Goal: Task Accomplishment & Management: Manage account settings

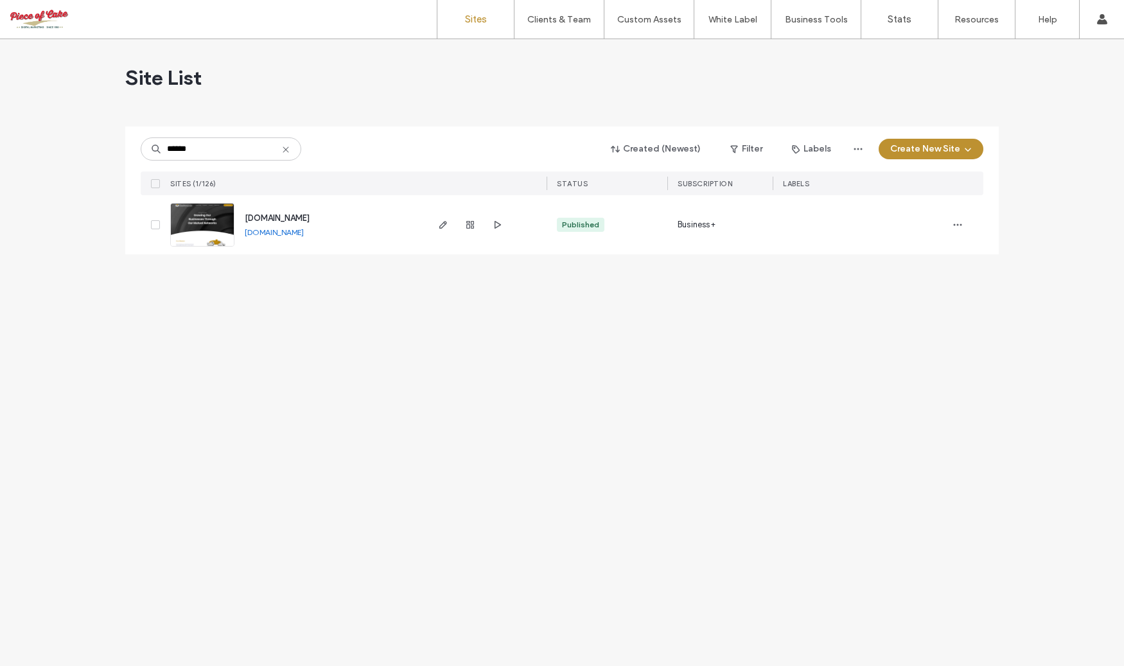
type input "******"
click at [310, 216] on span "[DOMAIN_NAME]" at bounding box center [277, 218] width 65 height 10
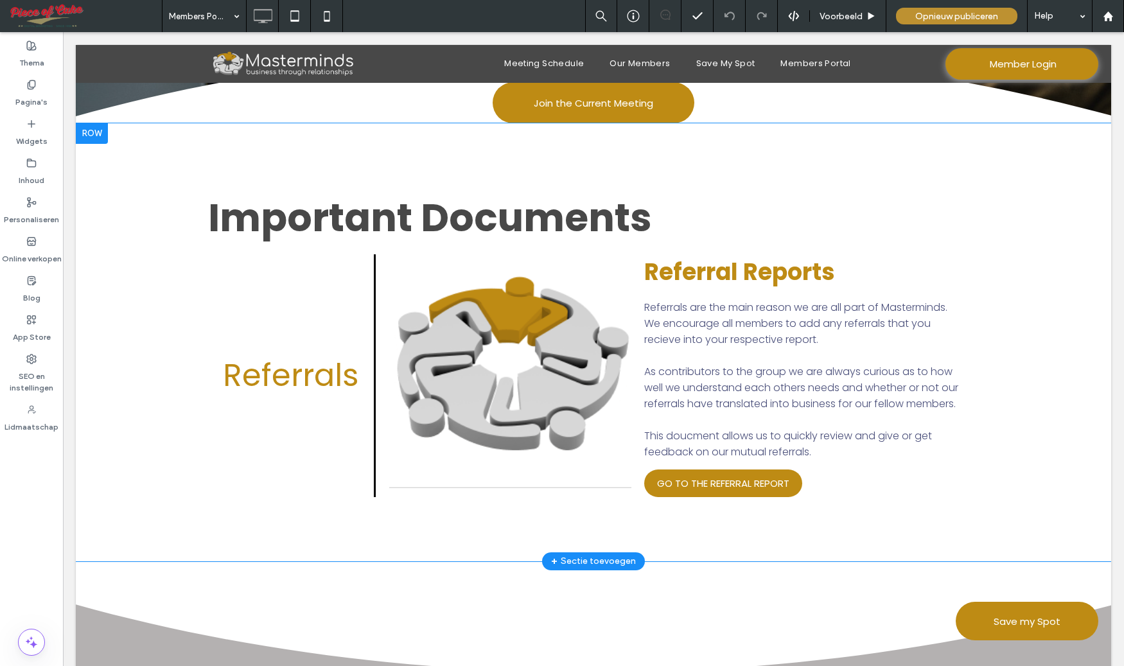
scroll to position [285, 0]
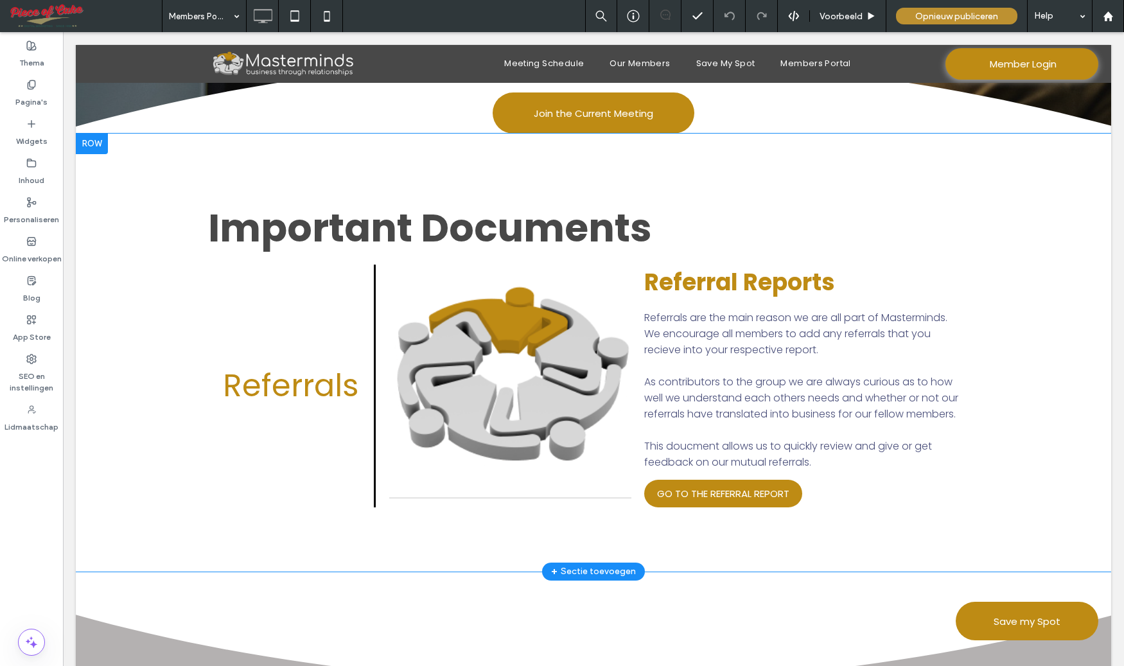
click at [105, 148] on div at bounding box center [92, 144] width 32 height 21
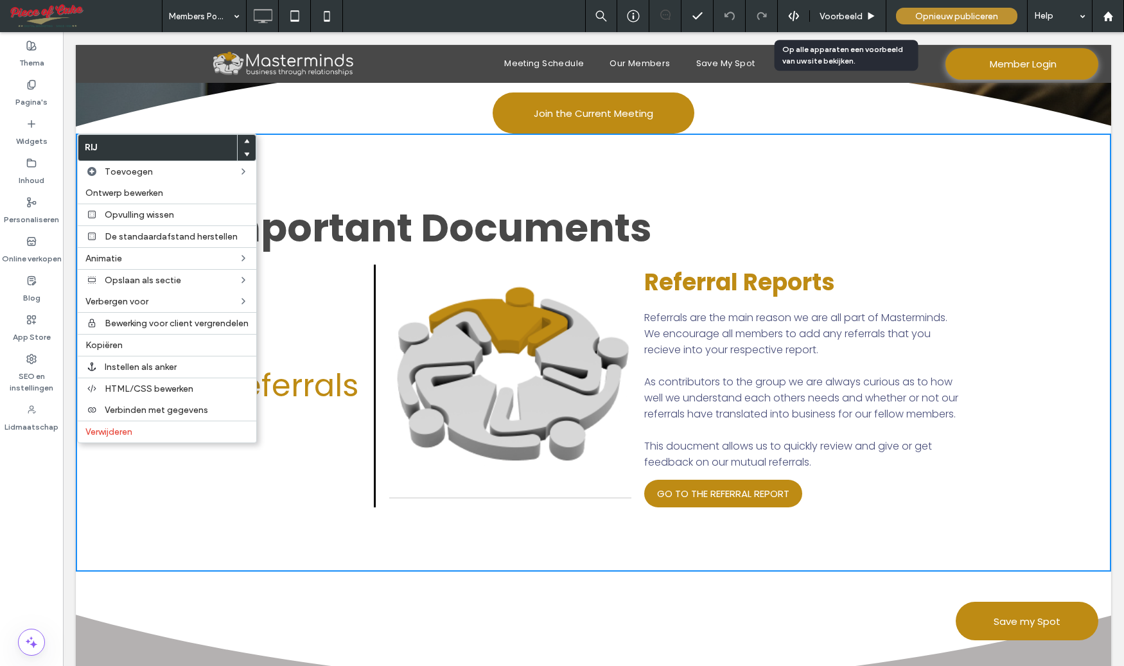
click at [868, 13] on use at bounding box center [871, 15] width 6 height 7
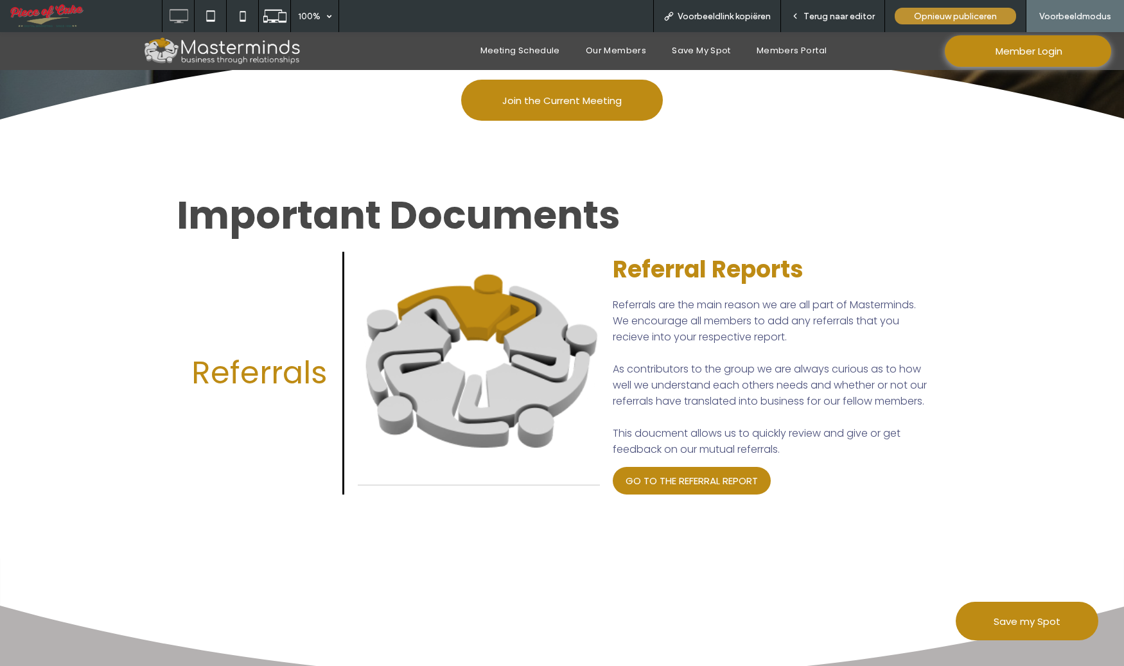
click at [798, 13] on icon at bounding box center [795, 16] width 9 height 9
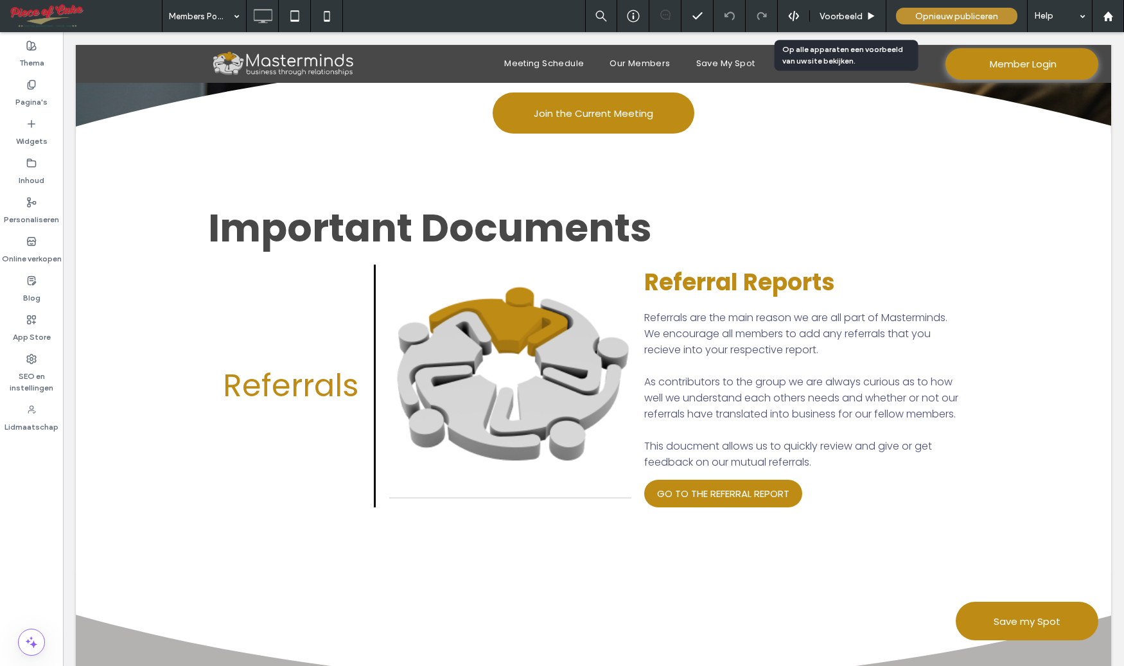
click at [831, 15] on span "Voorbeeld" at bounding box center [840, 16] width 43 height 11
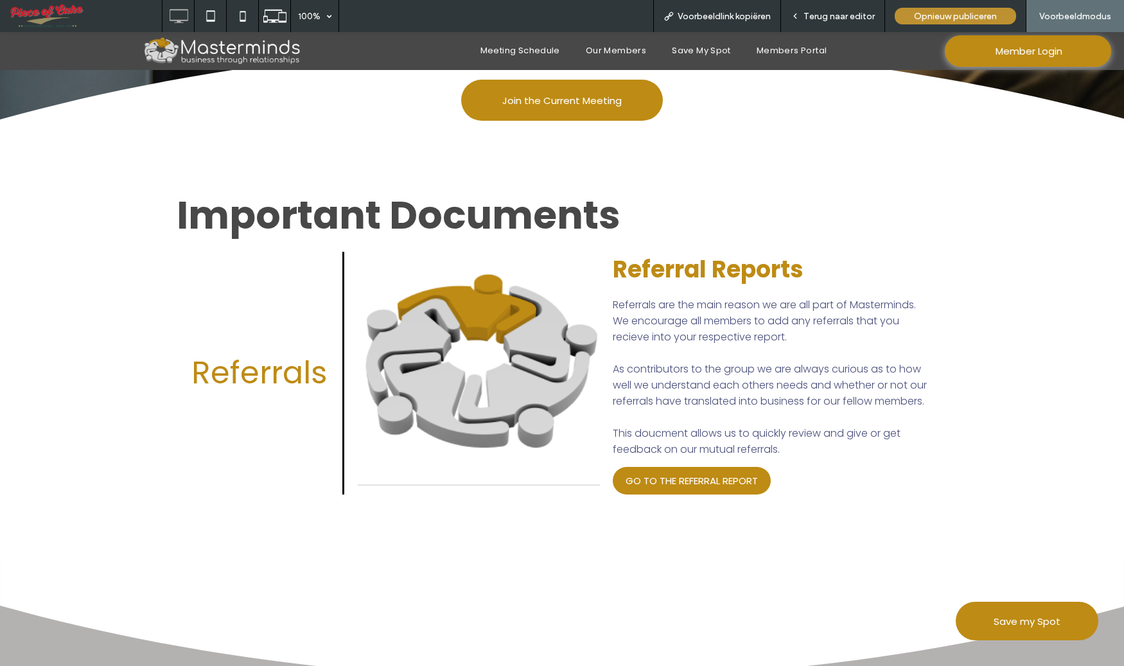
click at [711, 18] on span "Voorbeeldlink kopiëren" at bounding box center [724, 16] width 93 height 11
click at [798, 14] on icon at bounding box center [795, 16] width 9 height 9
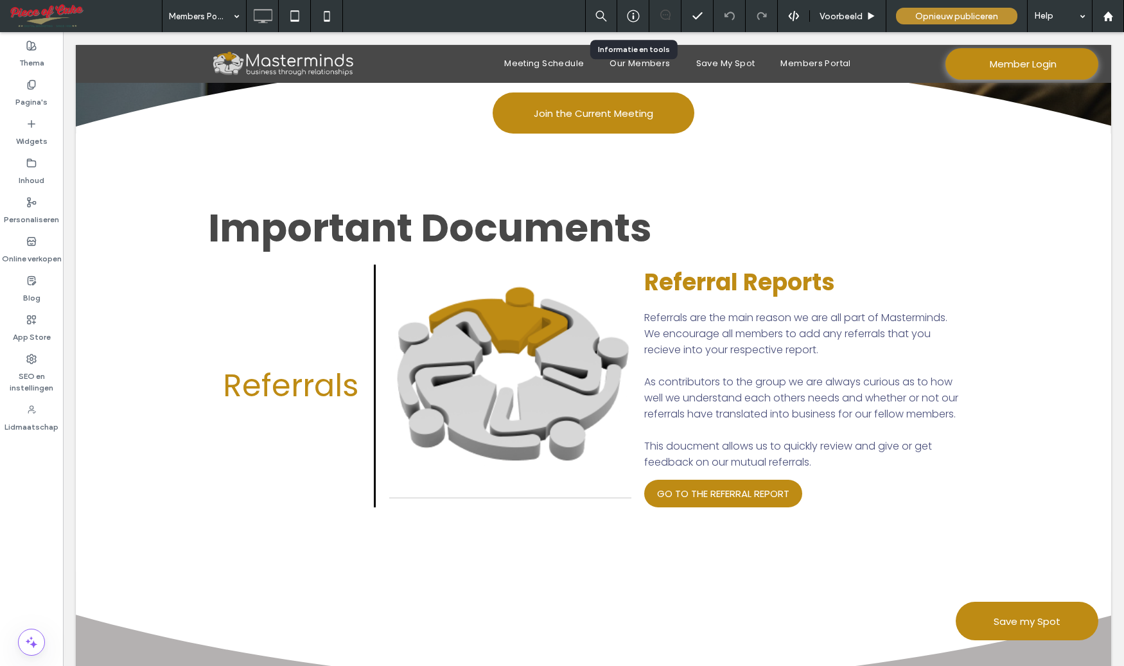
click at [632, 13] on icon at bounding box center [633, 16] width 13 height 13
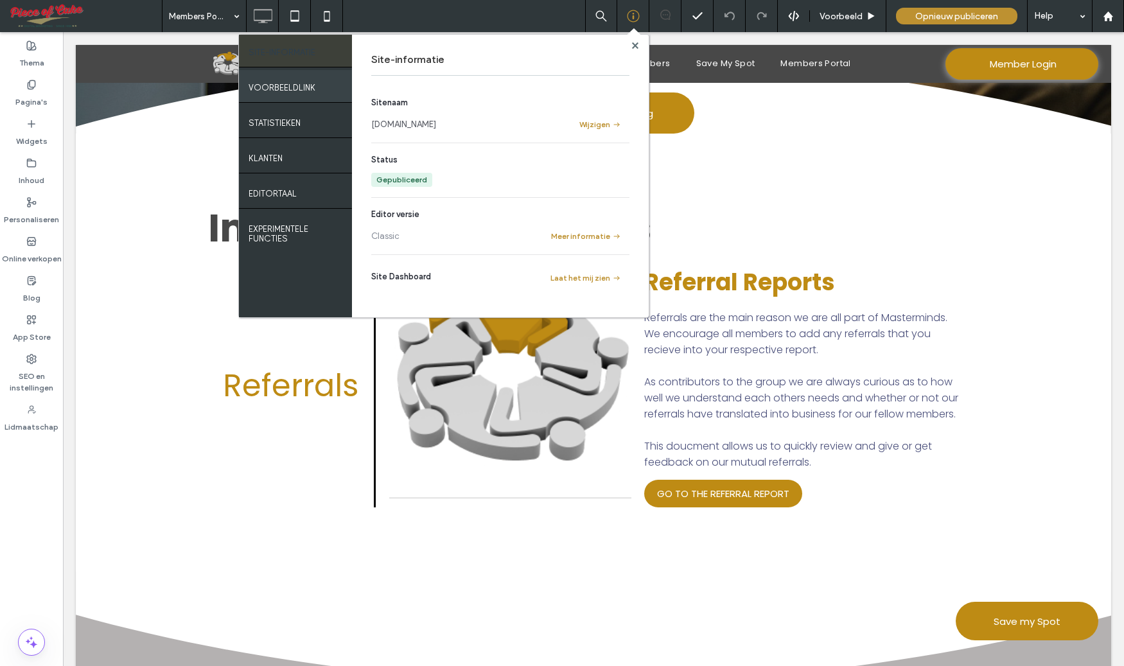
click at [279, 88] on label "VOORBEELDLINK" at bounding box center [282, 84] width 67 height 16
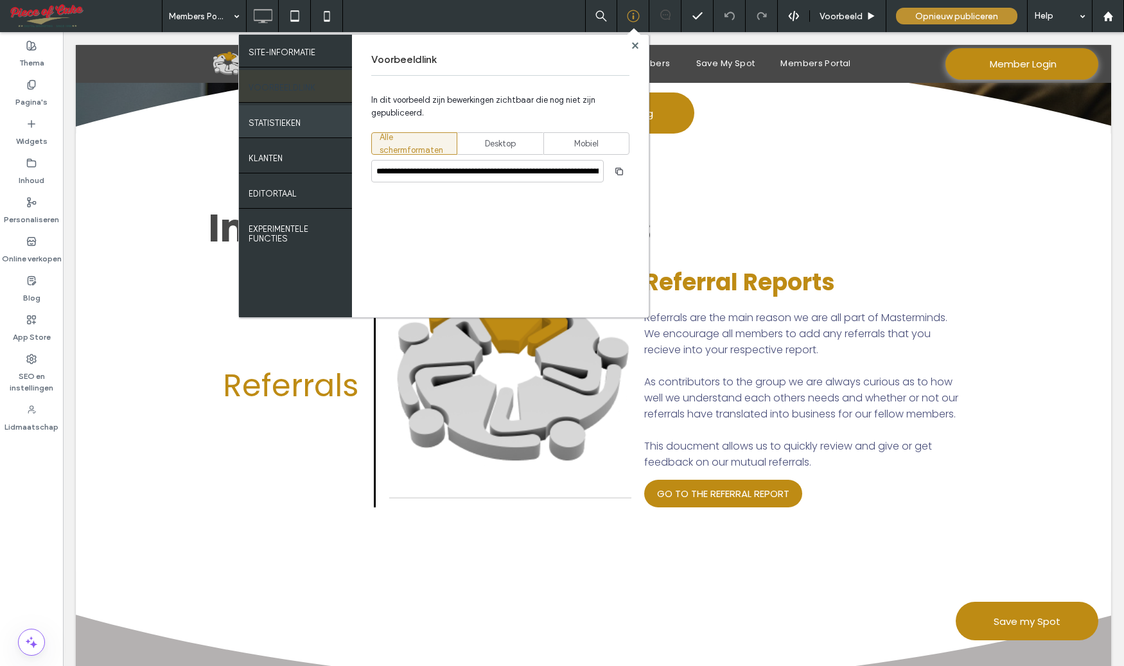
click at [278, 120] on label "Statistieken" at bounding box center [275, 120] width 52 height 16
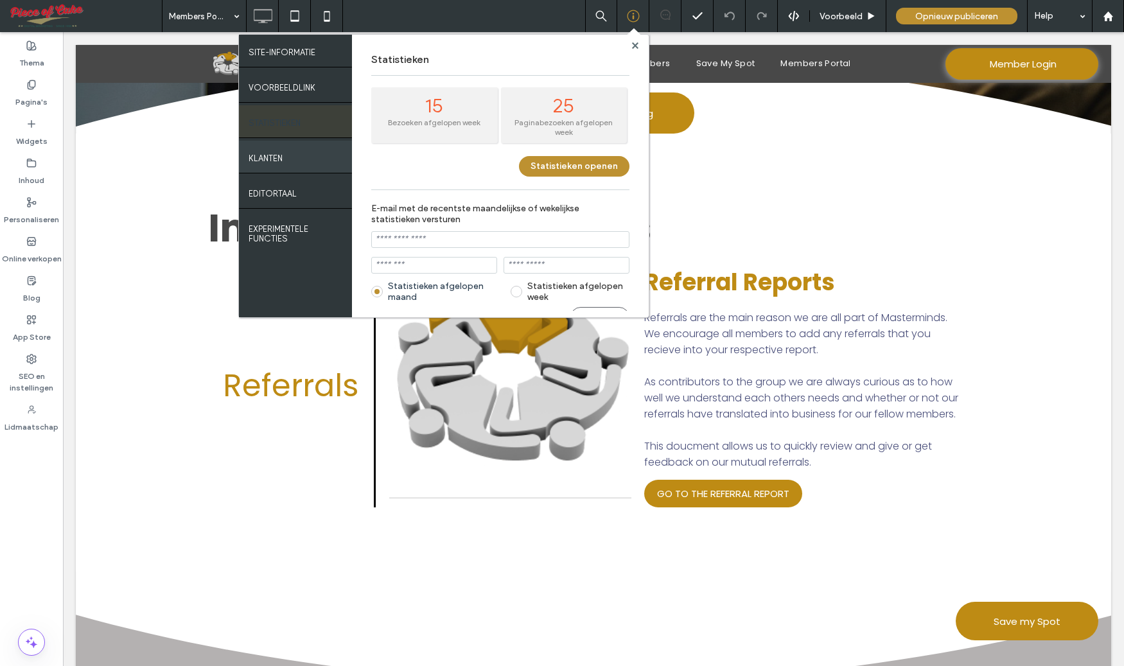
click at [275, 158] on label "Klanten" at bounding box center [266, 155] width 34 height 16
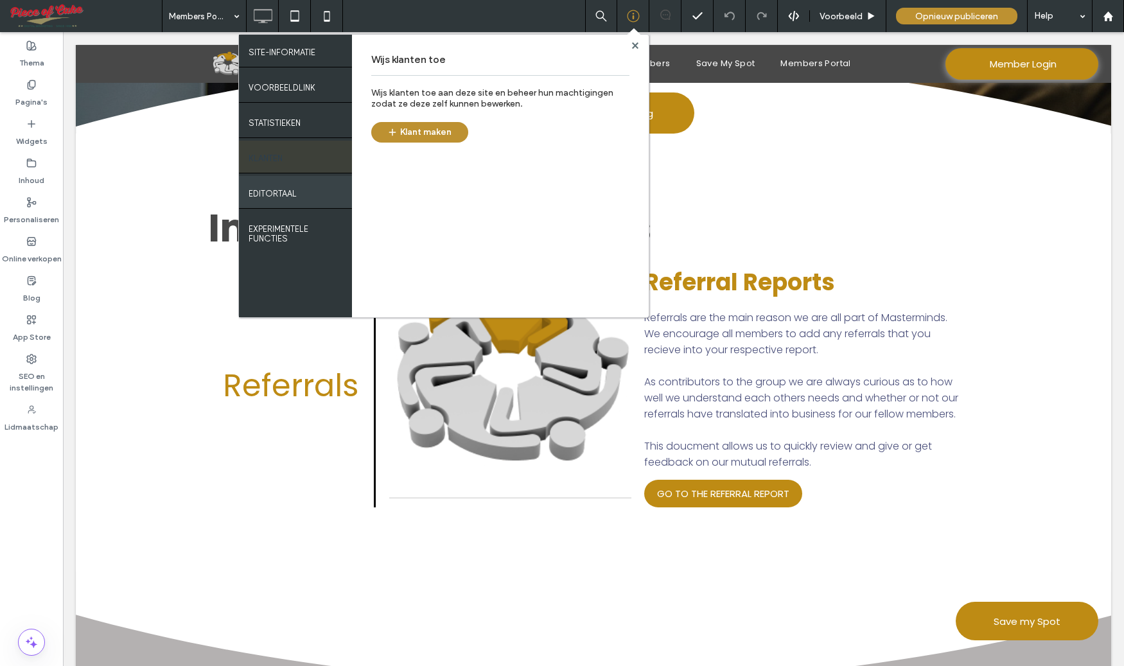
click at [277, 193] on label "EDITORTAAL" at bounding box center [273, 190] width 48 height 16
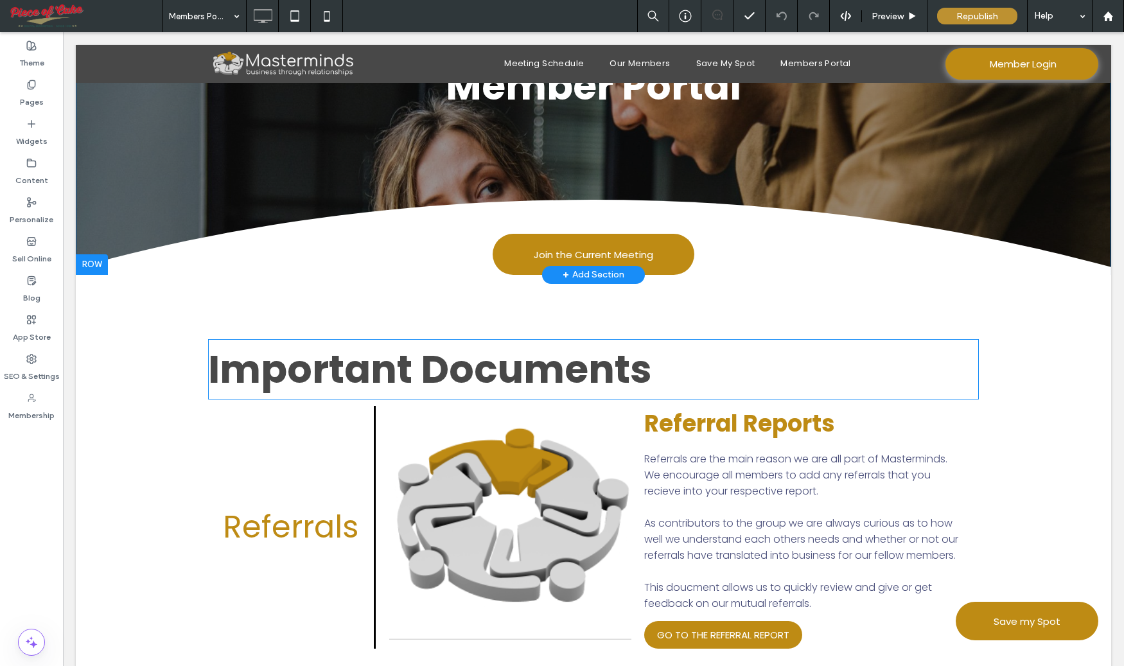
scroll to position [214, 0]
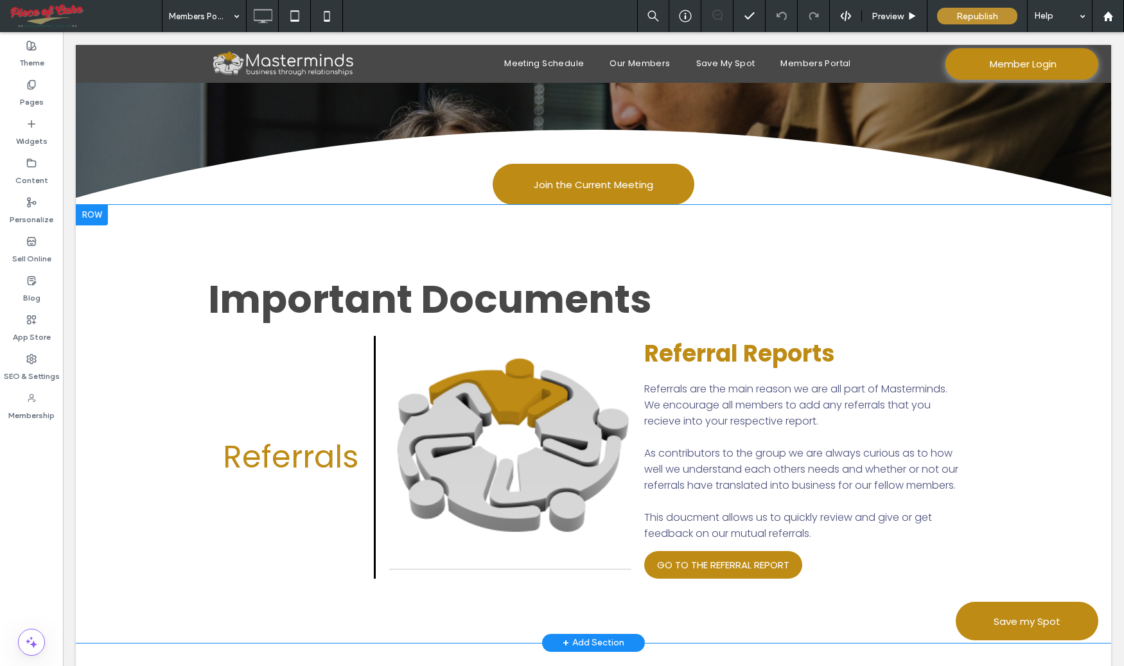
click at [85, 217] on div at bounding box center [92, 215] width 32 height 21
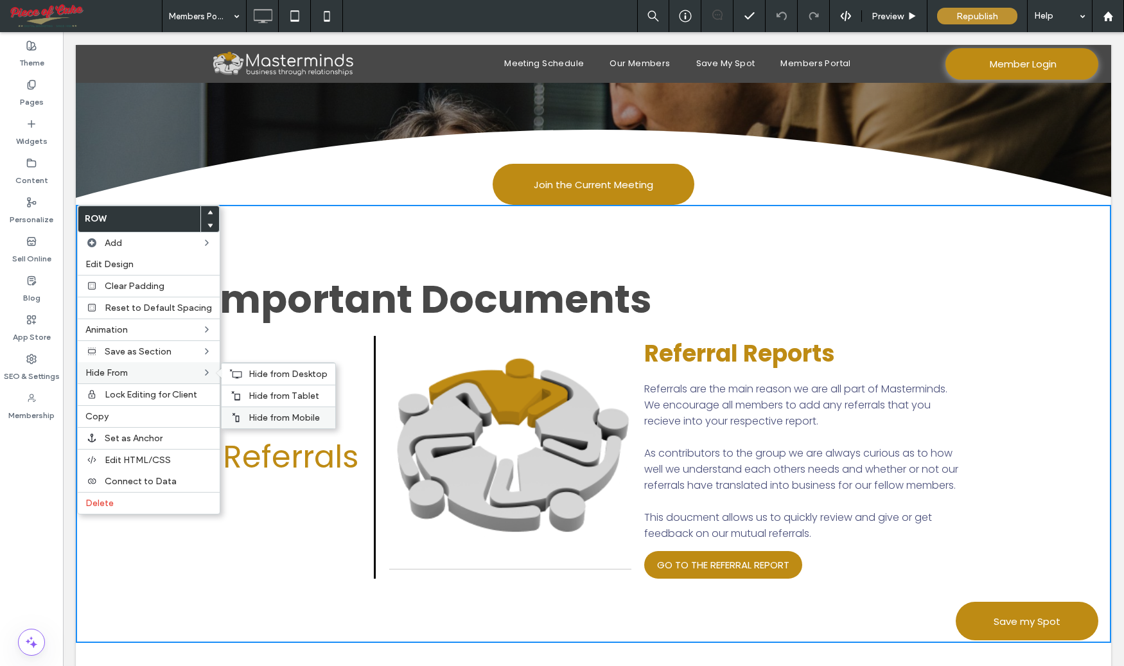
click at [283, 413] on span "Hide from Mobile" at bounding box center [284, 417] width 71 height 11
click at [258, 393] on span "Hide from Tablet" at bounding box center [284, 395] width 71 height 11
click at [259, 371] on span "Hide from Desktop" at bounding box center [288, 374] width 79 height 11
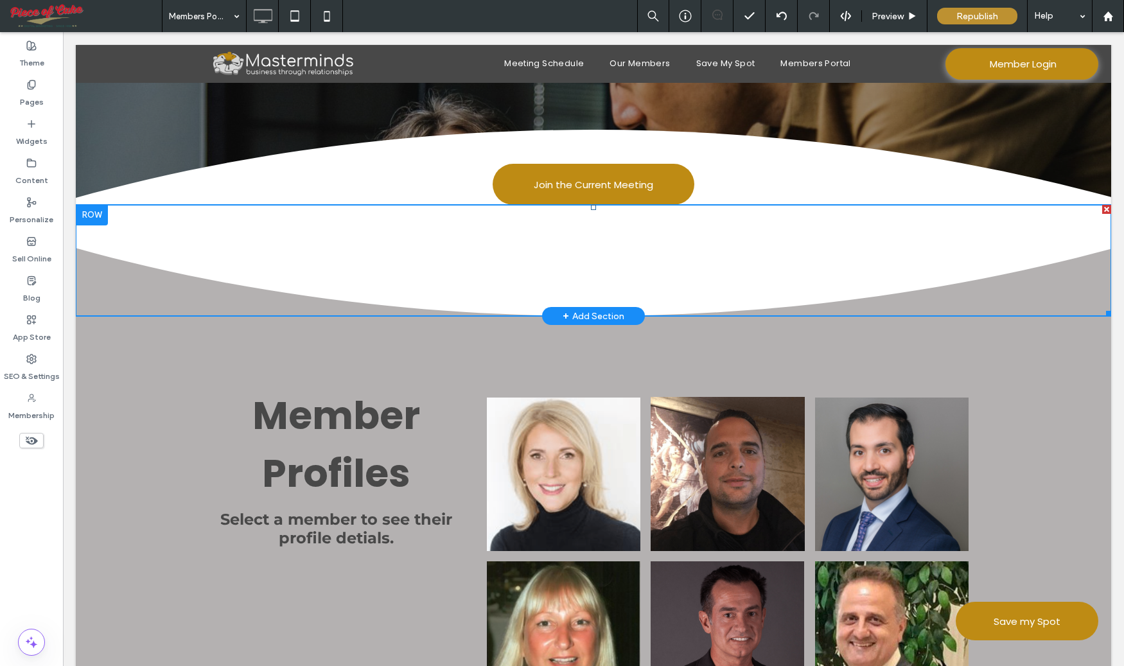
drag, startPoint x: 100, startPoint y: 217, endPoint x: 112, endPoint y: 268, distance: 52.0
click at [112, 268] on div "Click To Paste Row + Add Section" at bounding box center [593, 261] width 1035 height 112
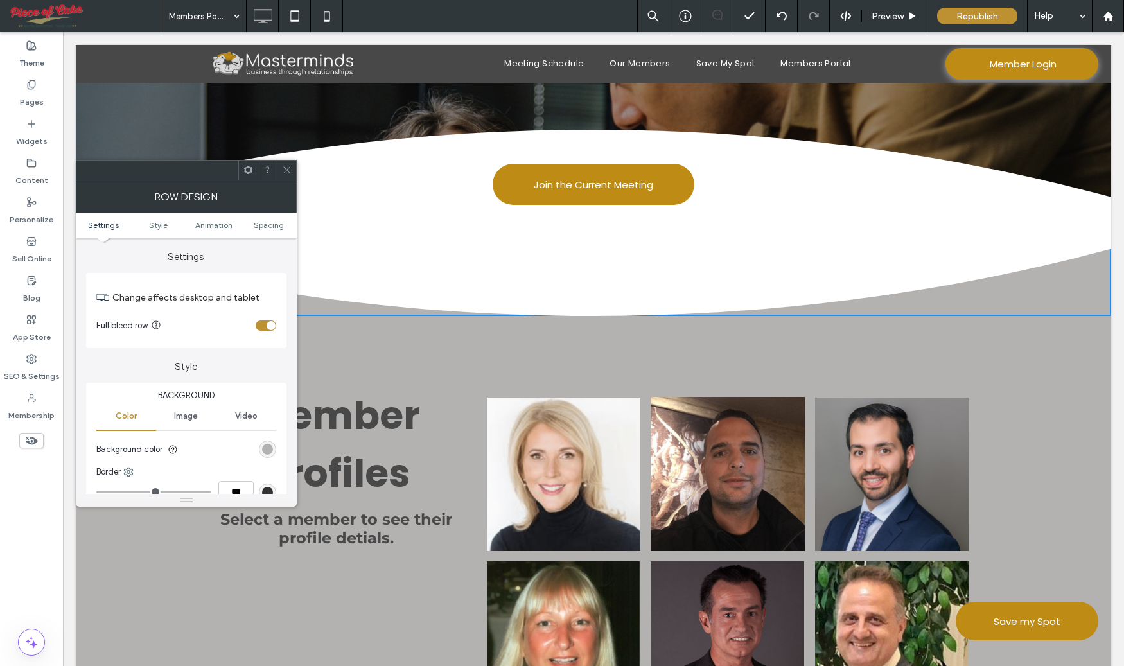
click at [288, 168] on use at bounding box center [286, 170] width 6 height 6
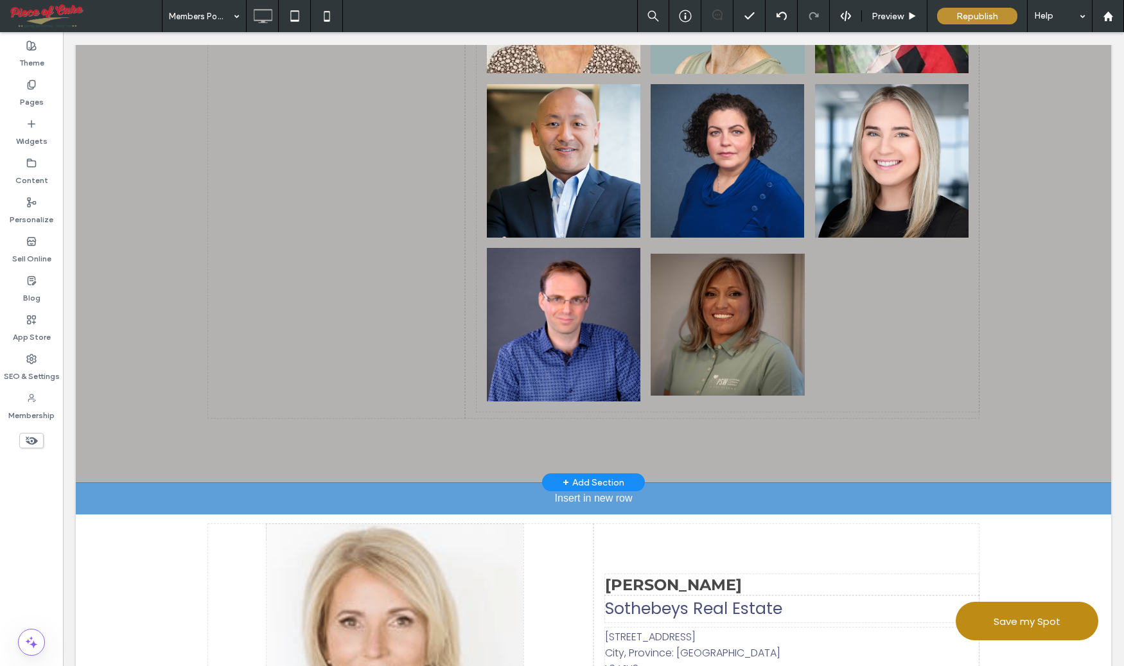
scroll to position [1356, 0]
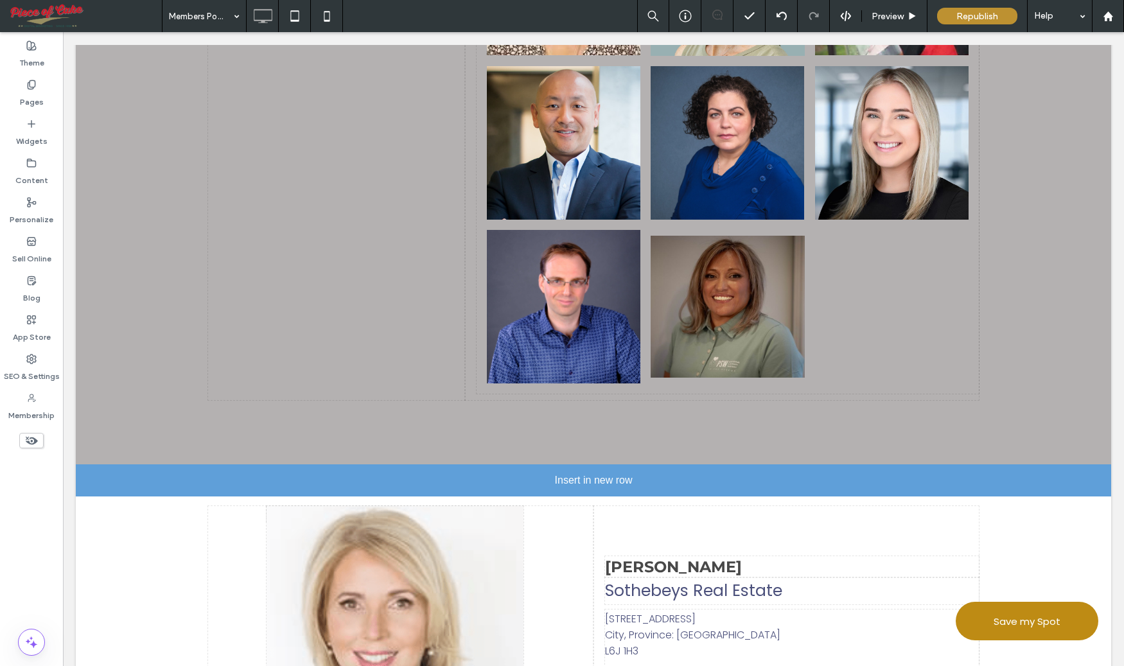
drag, startPoint x: 105, startPoint y: 164, endPoint x: 107, endPoint y: 484, distance: 320.5
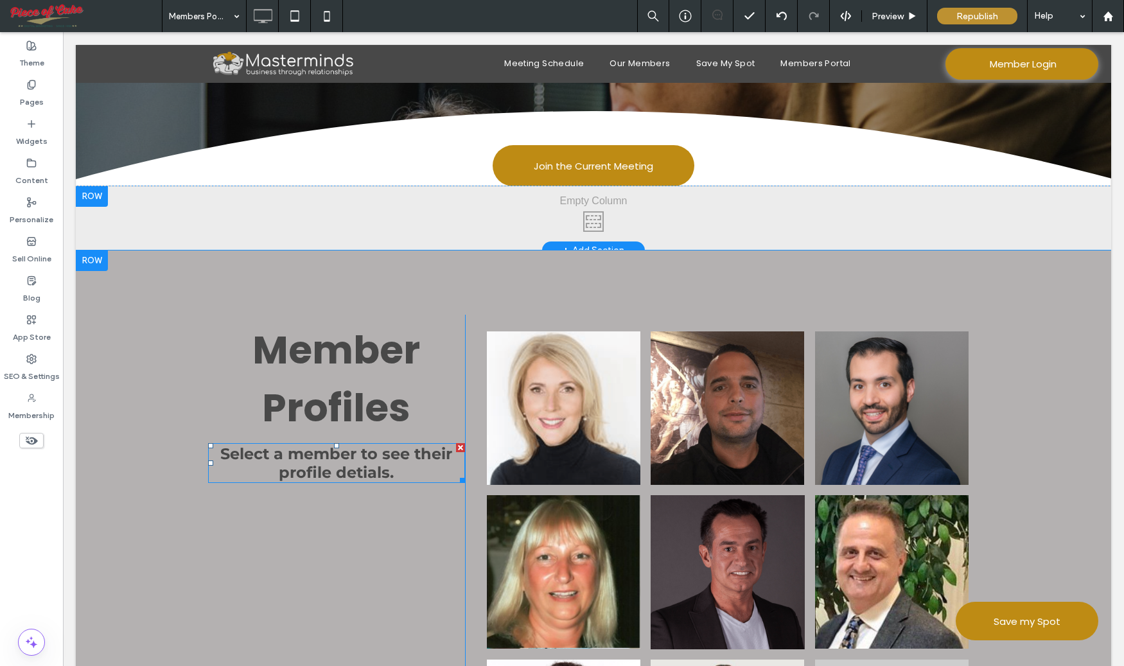
scroll to position [143, 0]
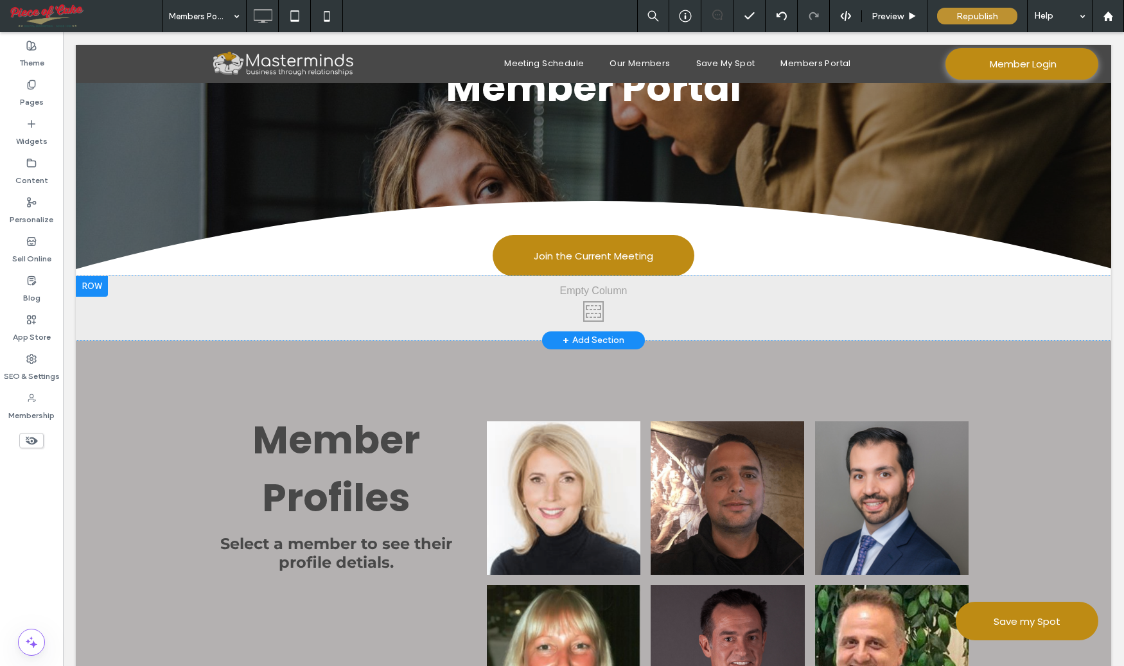
click at [90, 290] on div at bounding box center [92, 286] width 32 height 21
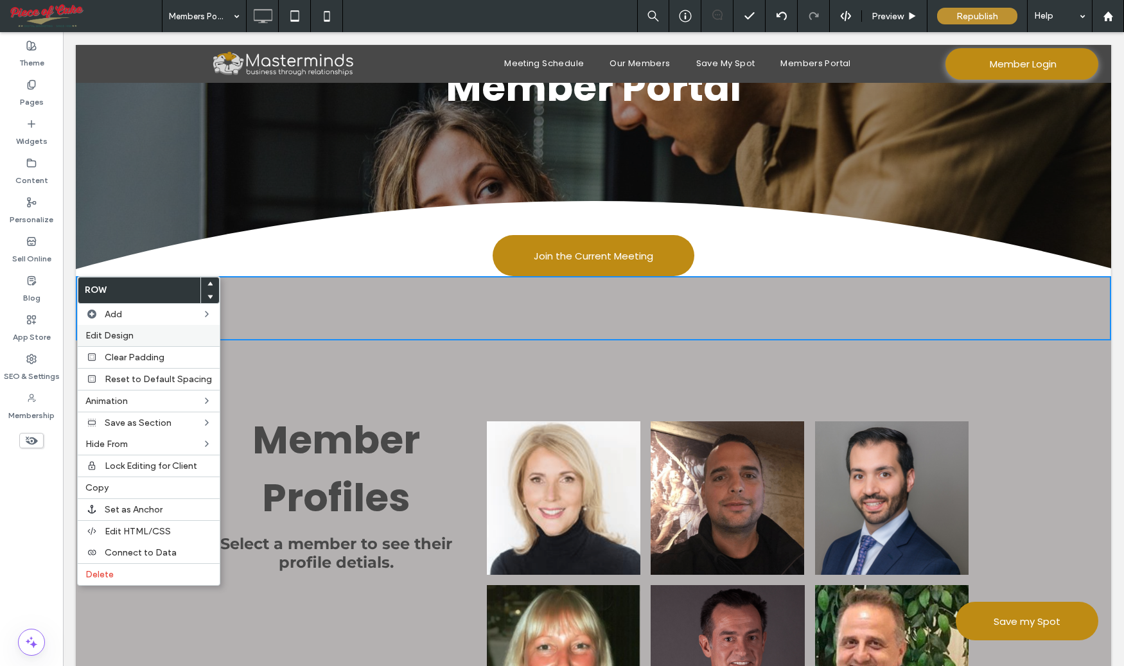
click at [112, 330] on span "Edit Design" at bounding box center [109, 335] width 48 height 11
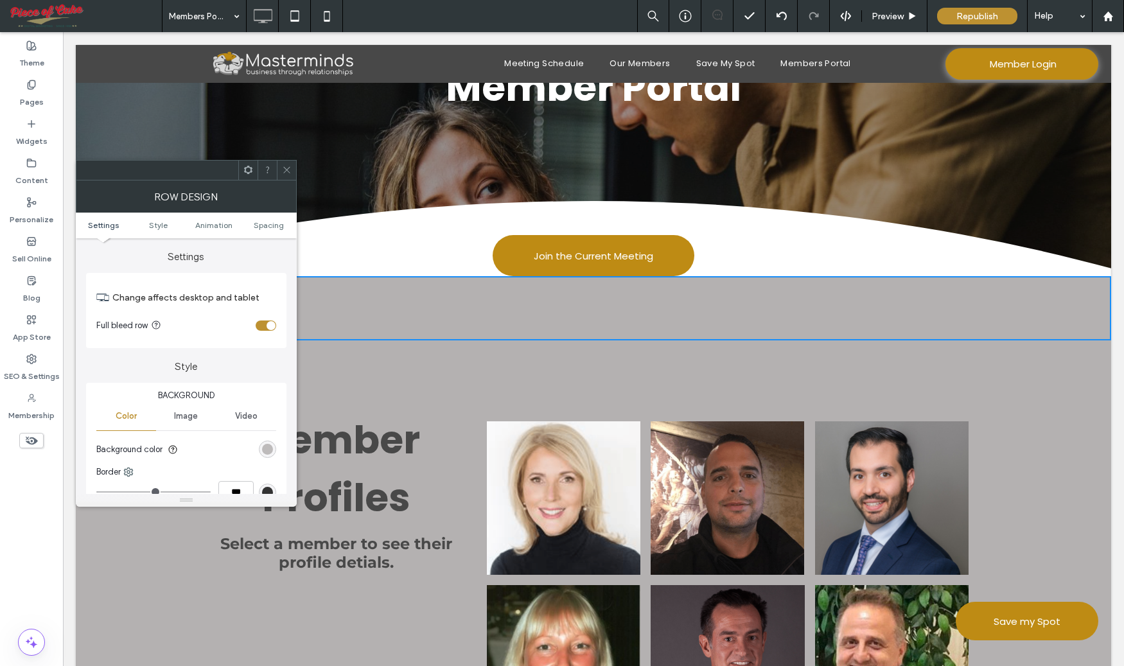
click at [268, 450] on div "rgb(180, 177, 177)" at bounding box center [267, 449] width 11 height 11
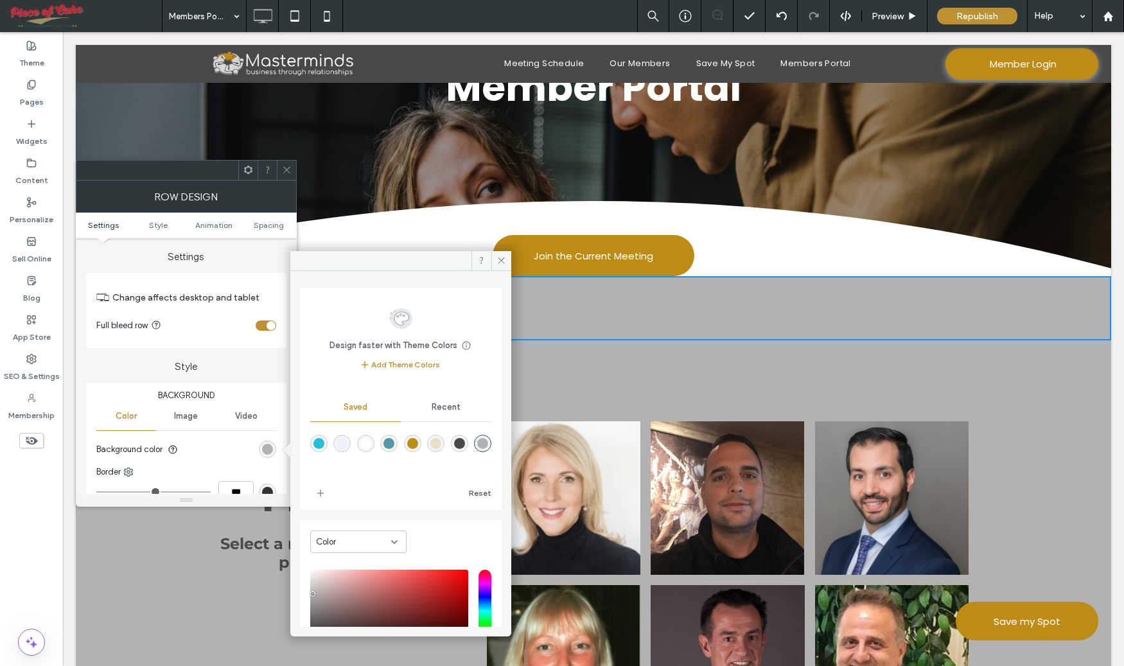
click at [363, 441] on div "rgba(255,255,255,1)" at bounding box center [365, 443] width 11 height 11
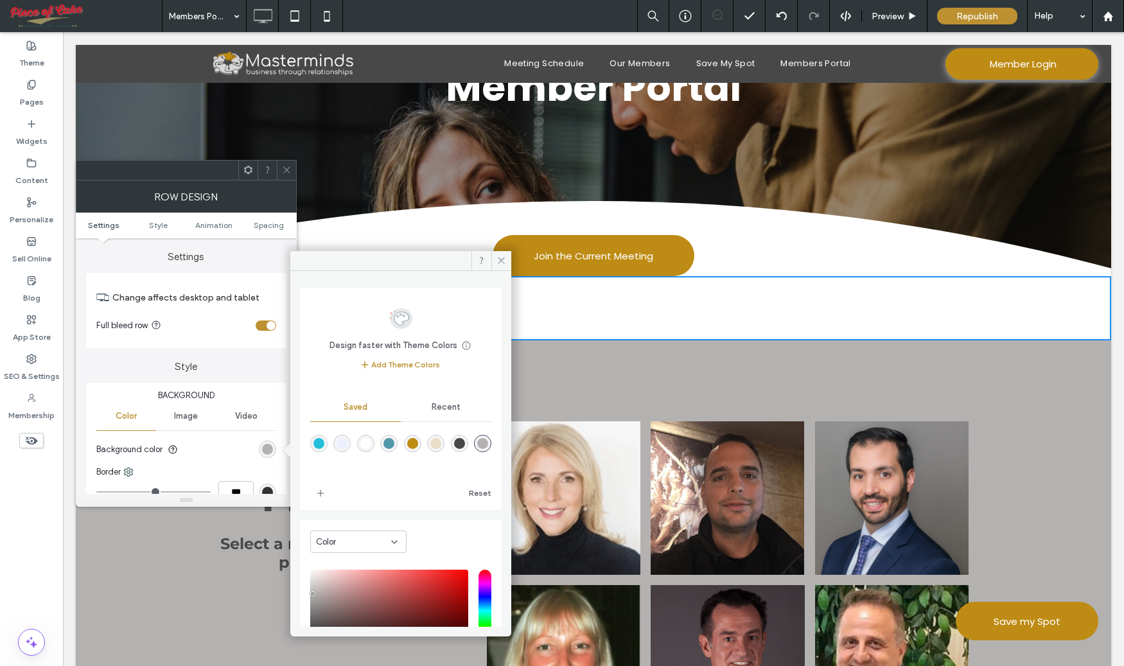
type input "*******"
drag, startPoint x: 502, startPoint y: 262, endPoint x: 329, endPoint y: 241, distance: 174.0
click at [502, 262] on icon at bounding box center [501, 261] width 10 height 10
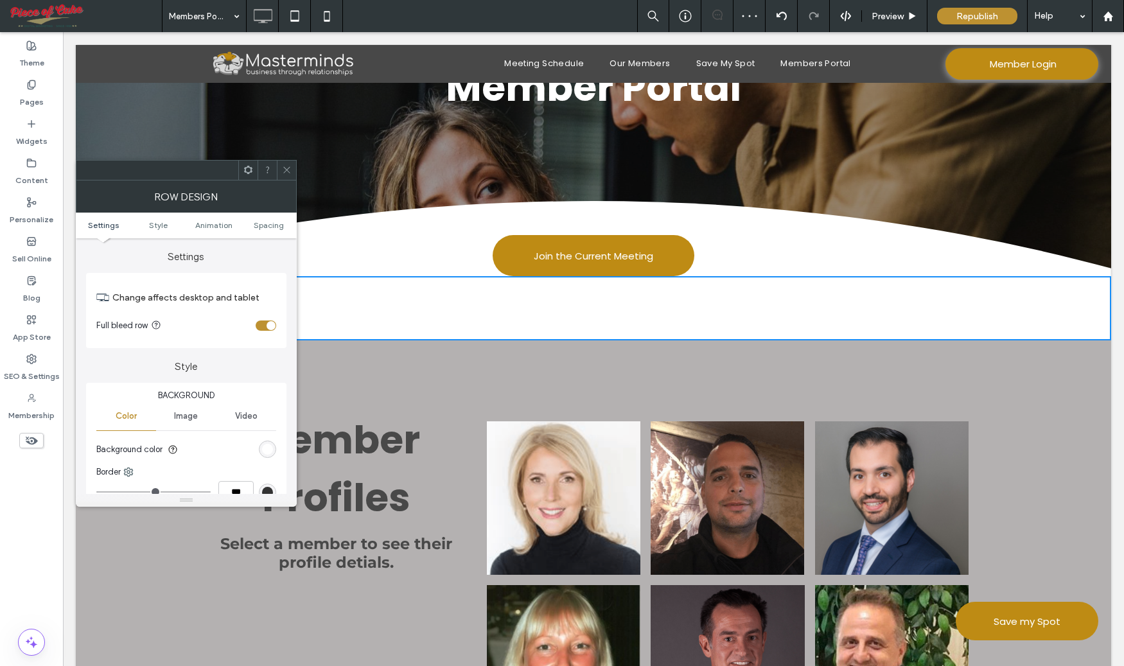
drag, startPoint x: 286, startPoint y: 169, endPoint x: 280, endPoint y: 175, distance: 8.6
click at [286, 169] on icon at bounding box center [287, 170] width 10 height 10
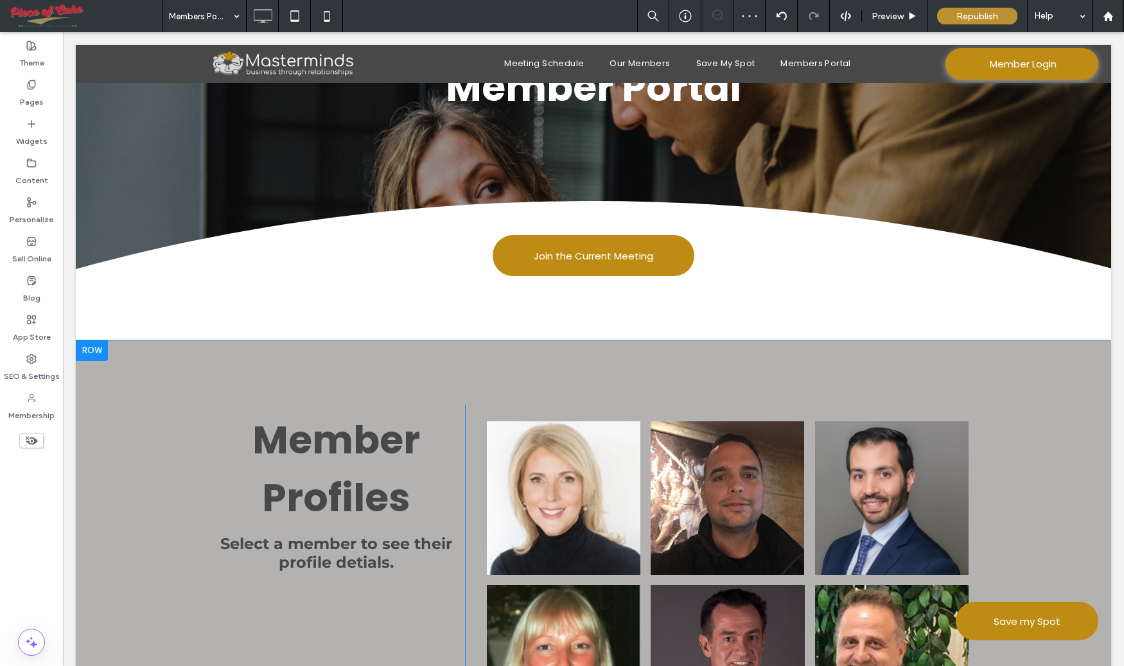
click at [94, 353] on div at bounding box center [92, 350] width 32 height 21
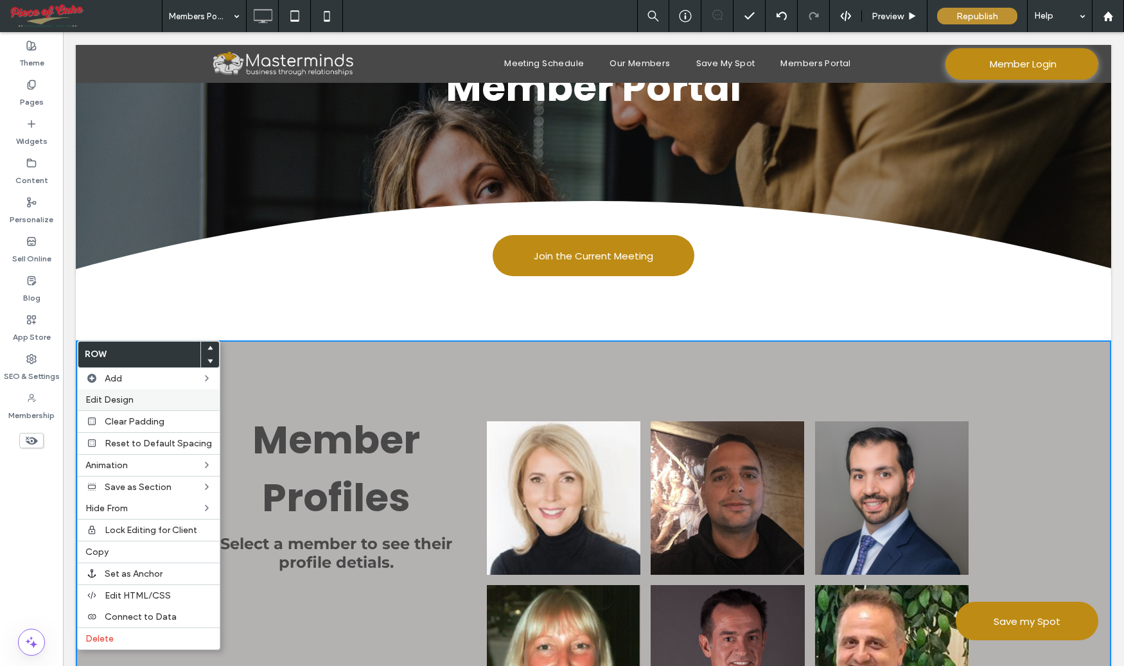
click at [111, 401] on span "Edit Design" at bounding box center [109, 399] width 48 height 11
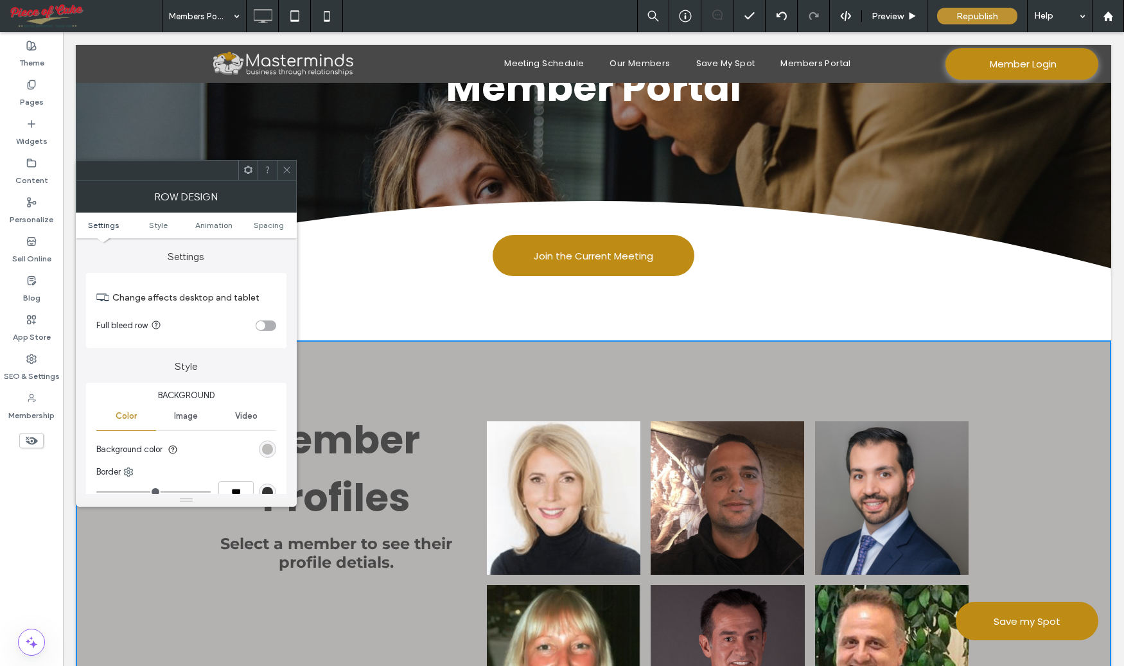
click at [267, 446] on div "rgb(180, 177, 177)" at bounding box center [267, 449] width 11 height 11
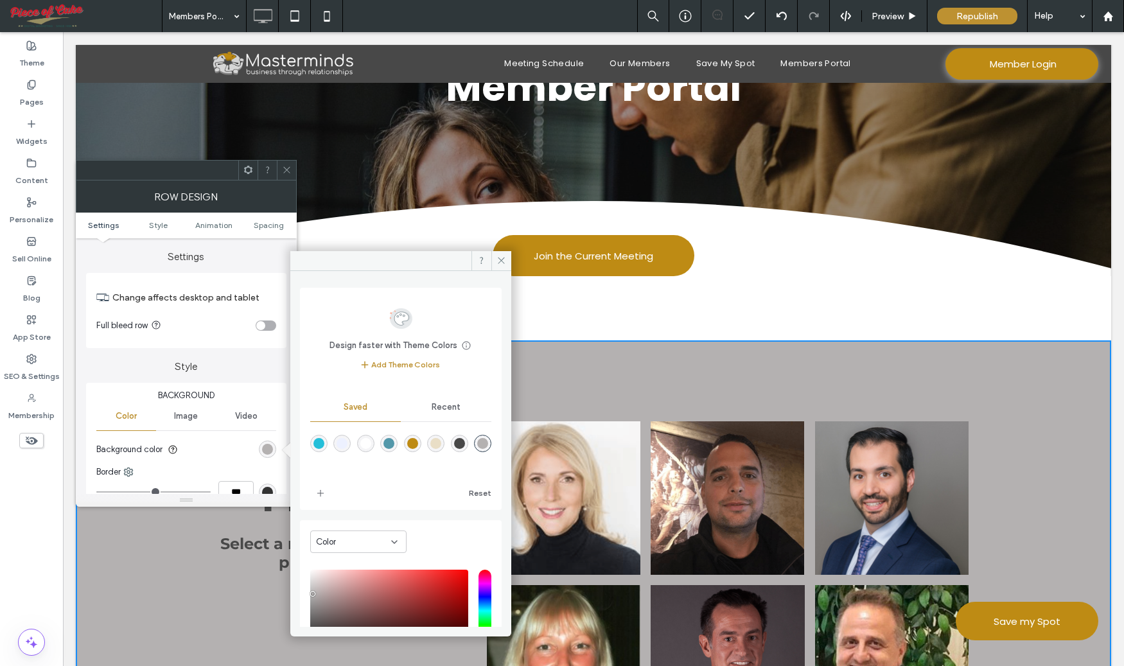
click at [360, 444] on div "rgba(255,255,255,1)" at bounding box center [365, 443] width 11 height 11
type input "*******"
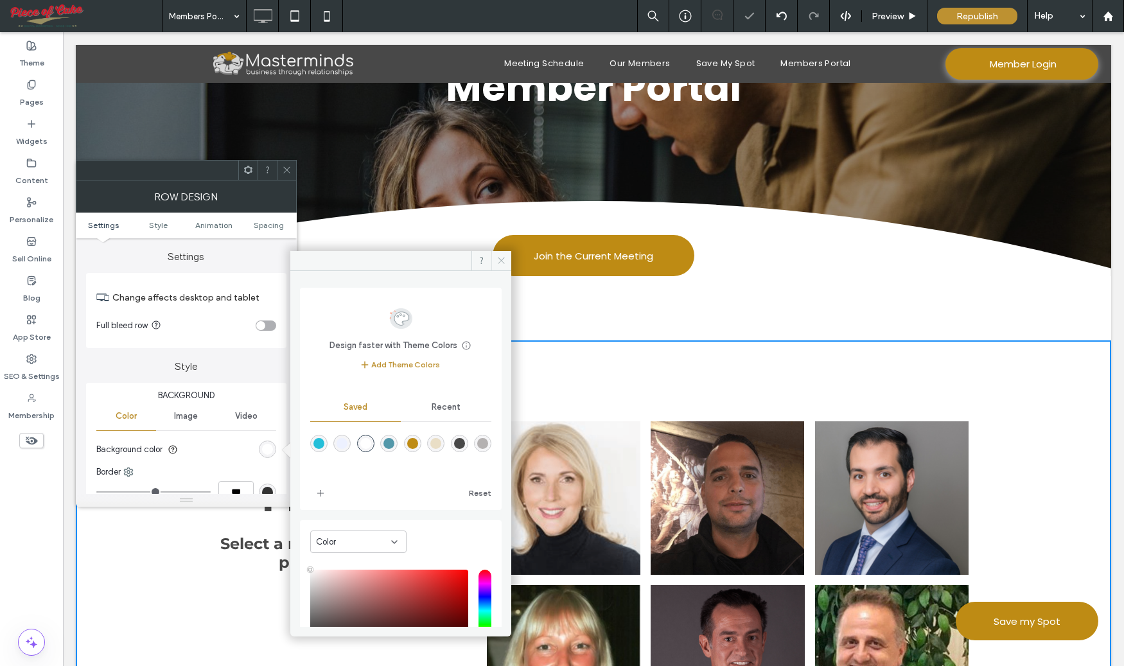
click at [505, 260] on icon at bounding box center [501, 261] width 10 height 10
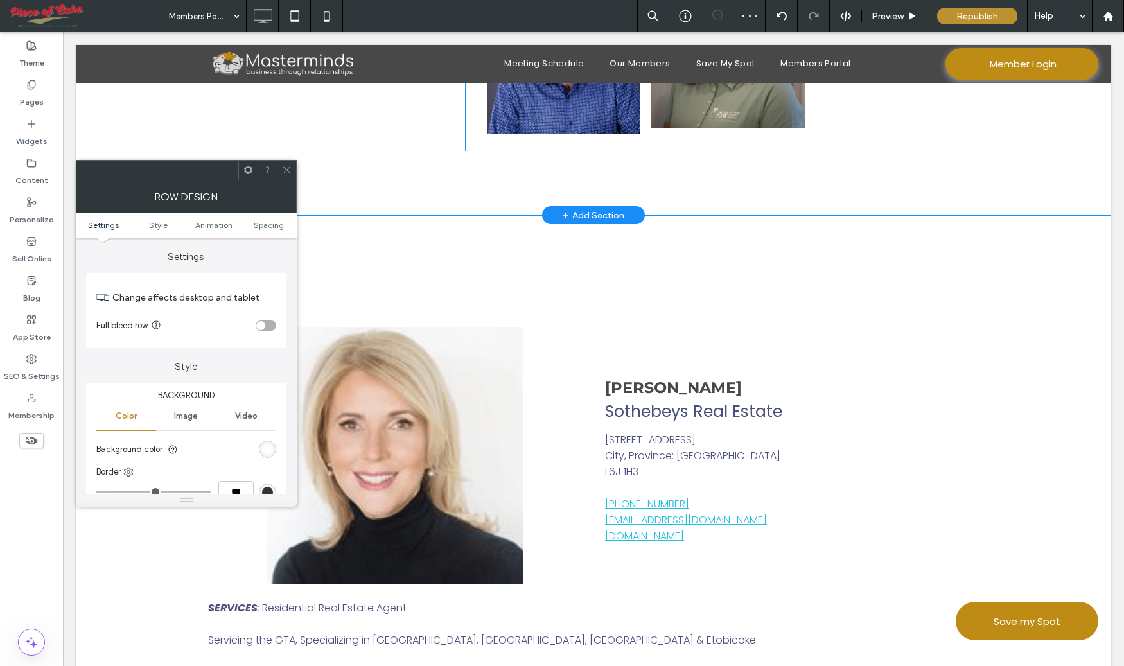
scroll to position [1570, 0]
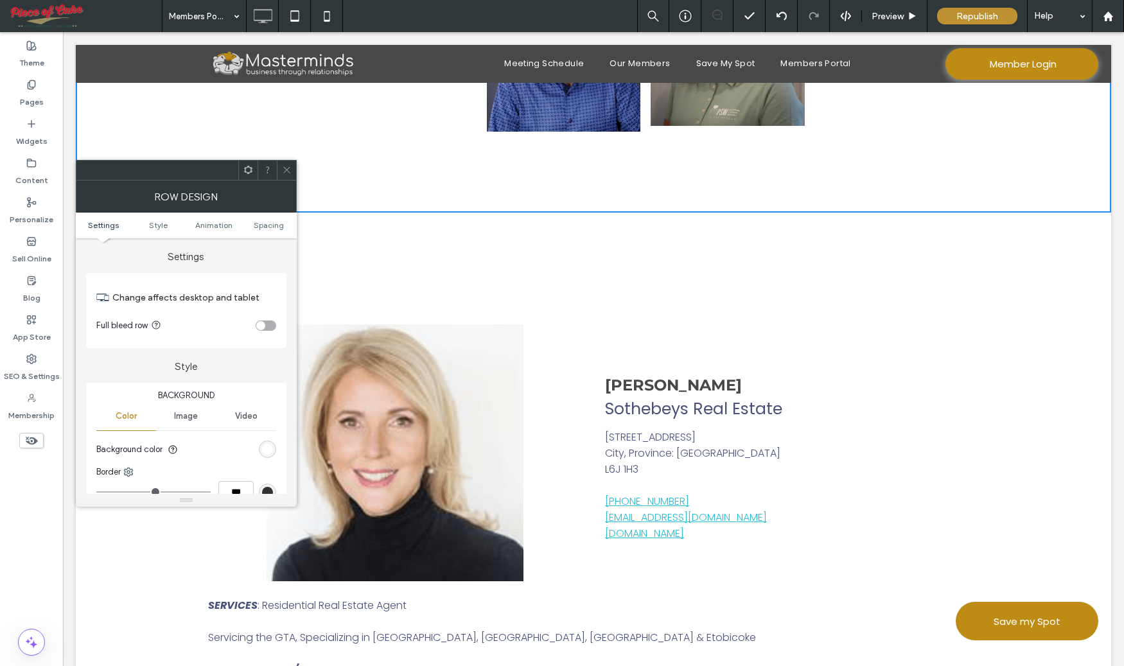
click at [285, 177] on span at bounding box center [287, 170] width 10 height 19
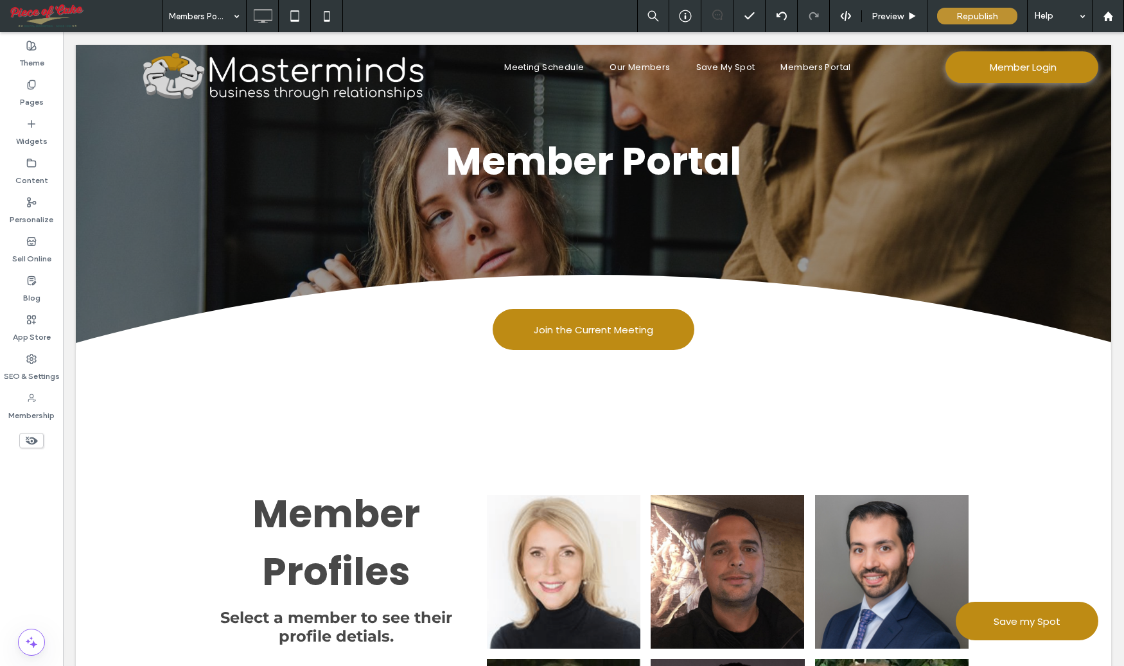
scroll to position [0, 0]
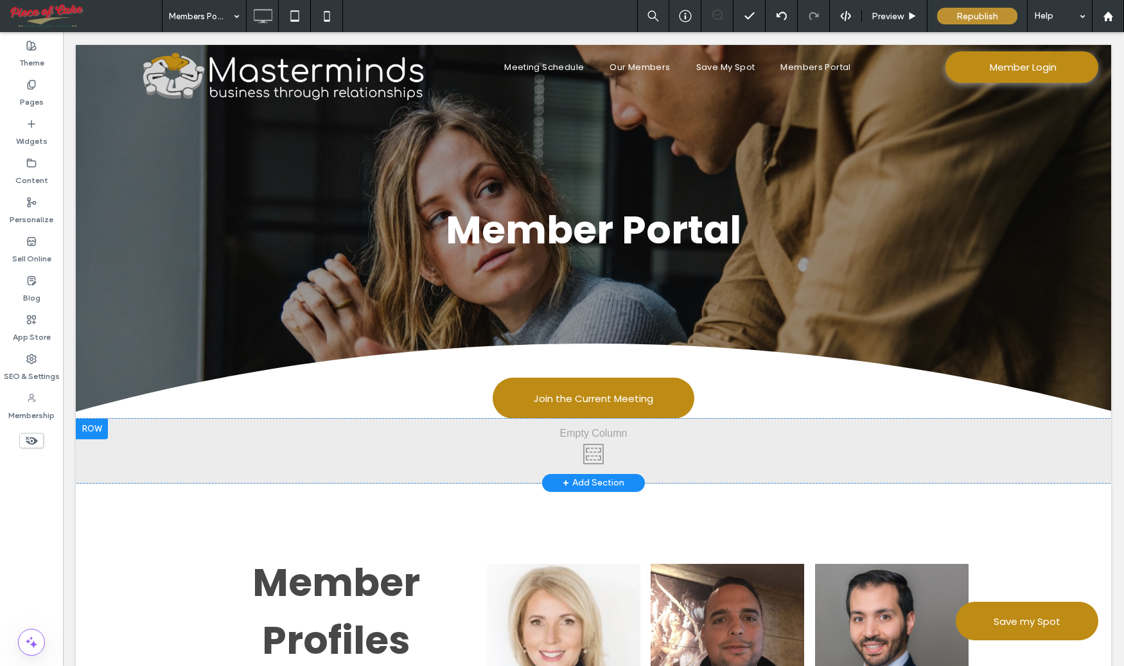
click at [92, 430] on div at bounding box center [92, 429] width 32 height 21
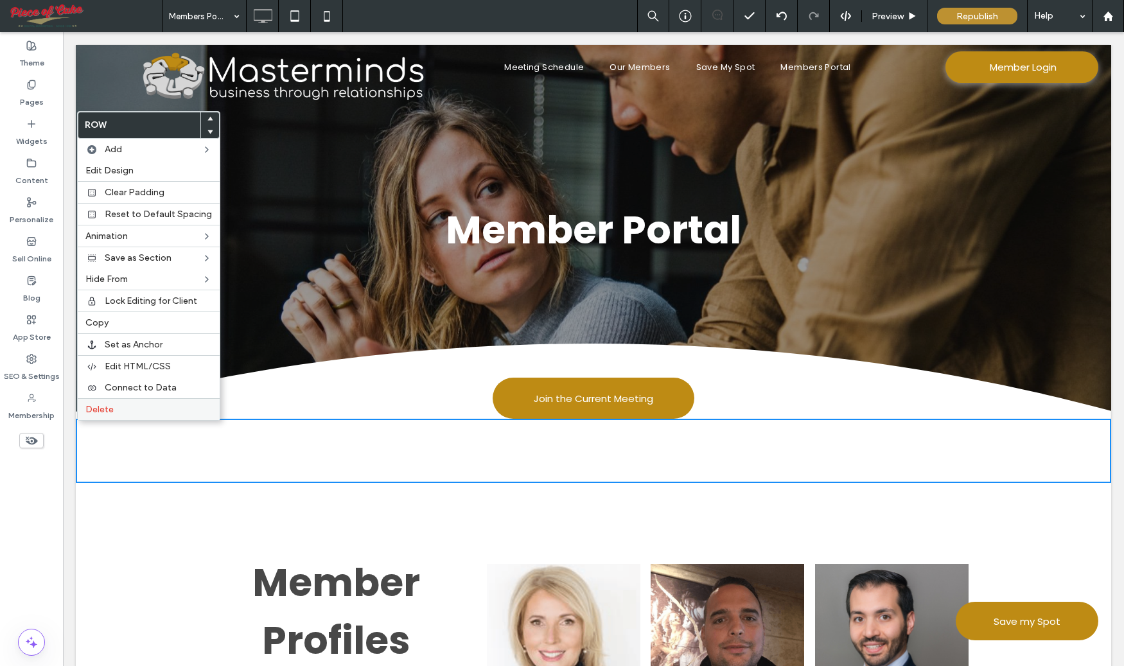
click at [100, 408] on span "Delete" at bounding box center [99, 409] width 28 height 11
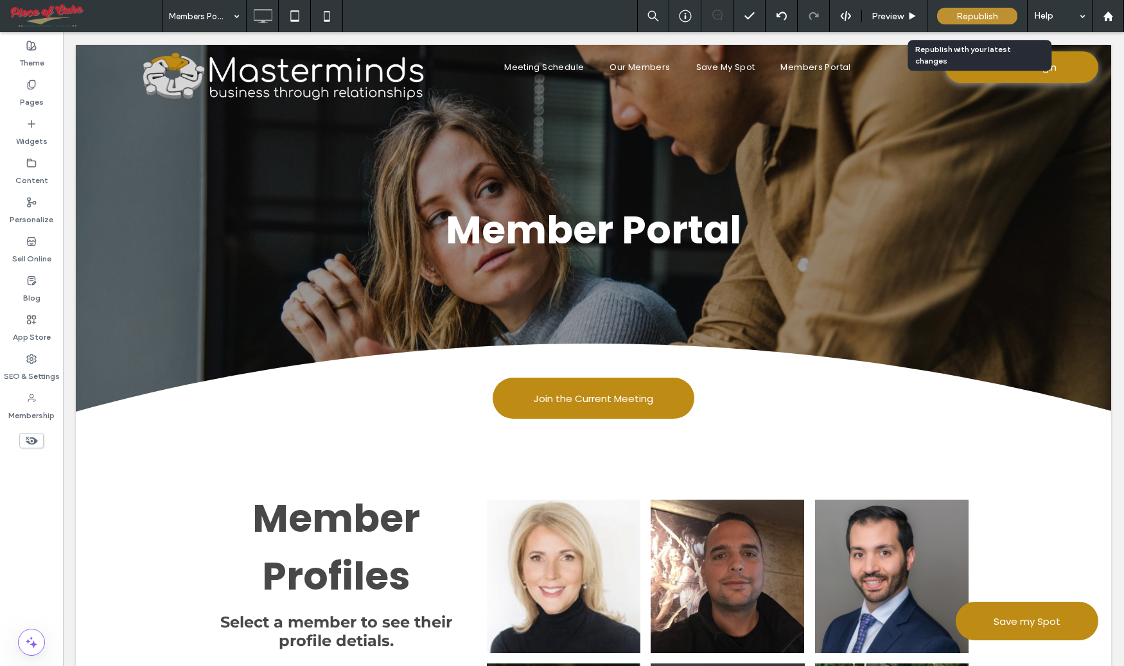
click at [993, 13] on span "Republish" at bounding box center [977, 16] width 42 height 11
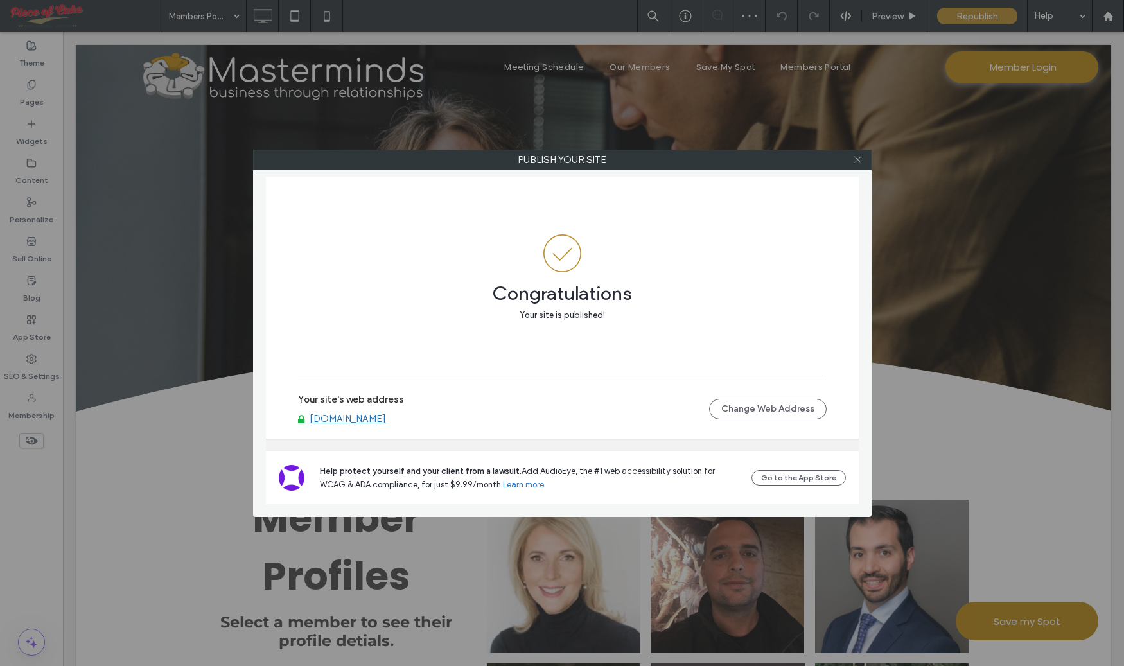
click at [857, 161] on icon at bounding box center [858, 160] width 10 height 10
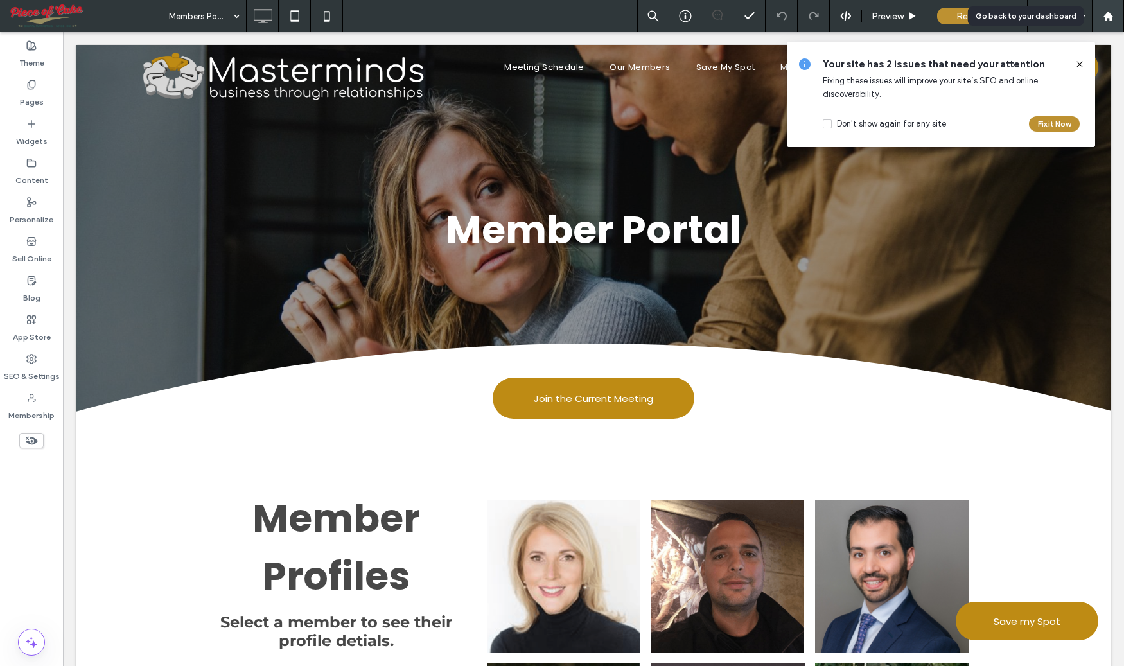
click at [1105, 16] on use at bounding box center [1108, 16] width 10 height 10
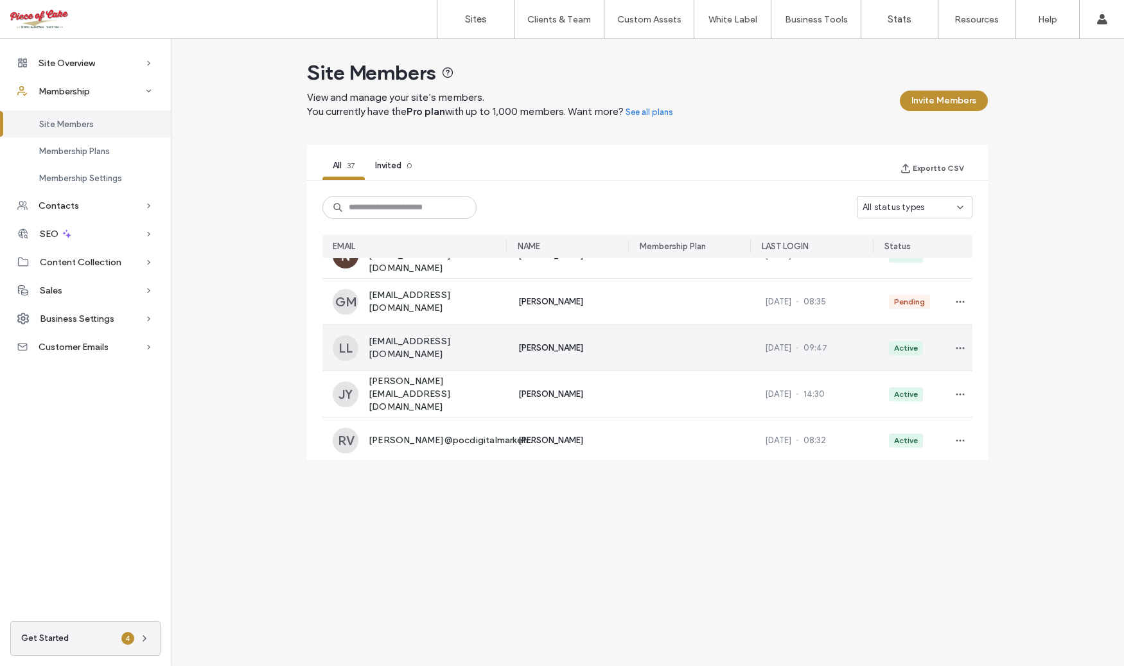
scroll to position [143, 0]
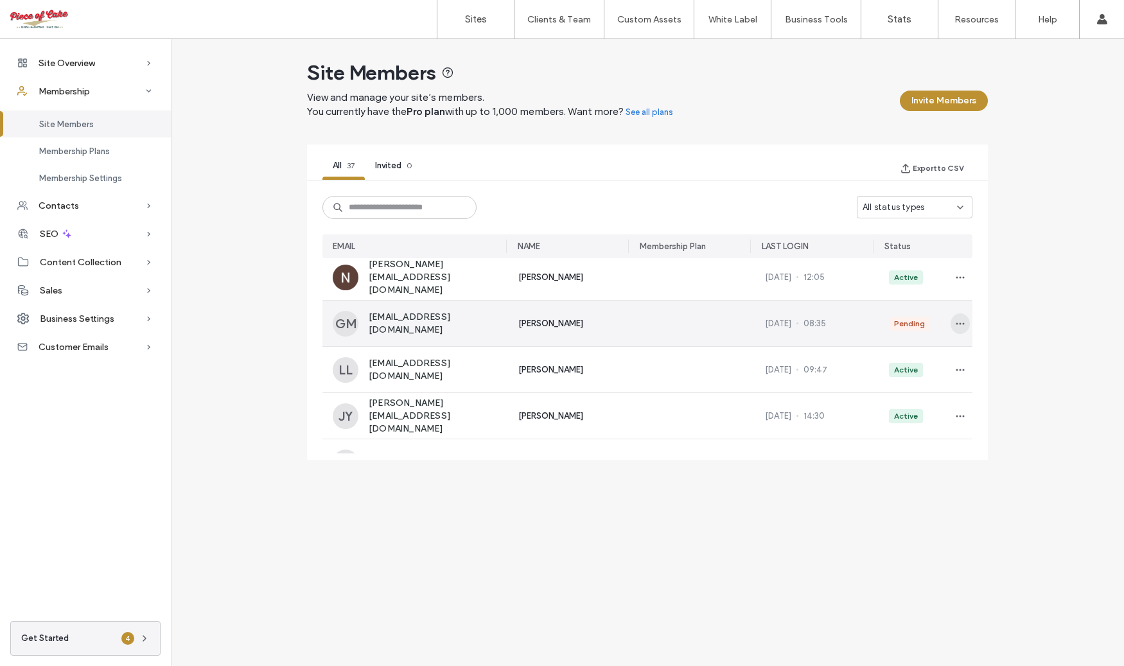
click at [955, 324] on icon "button" at bounding box center [960, 324] width 10 height 10
click at [932, 370] on span "Remove Member" at bounding box center [903, 373] width 75 height 13
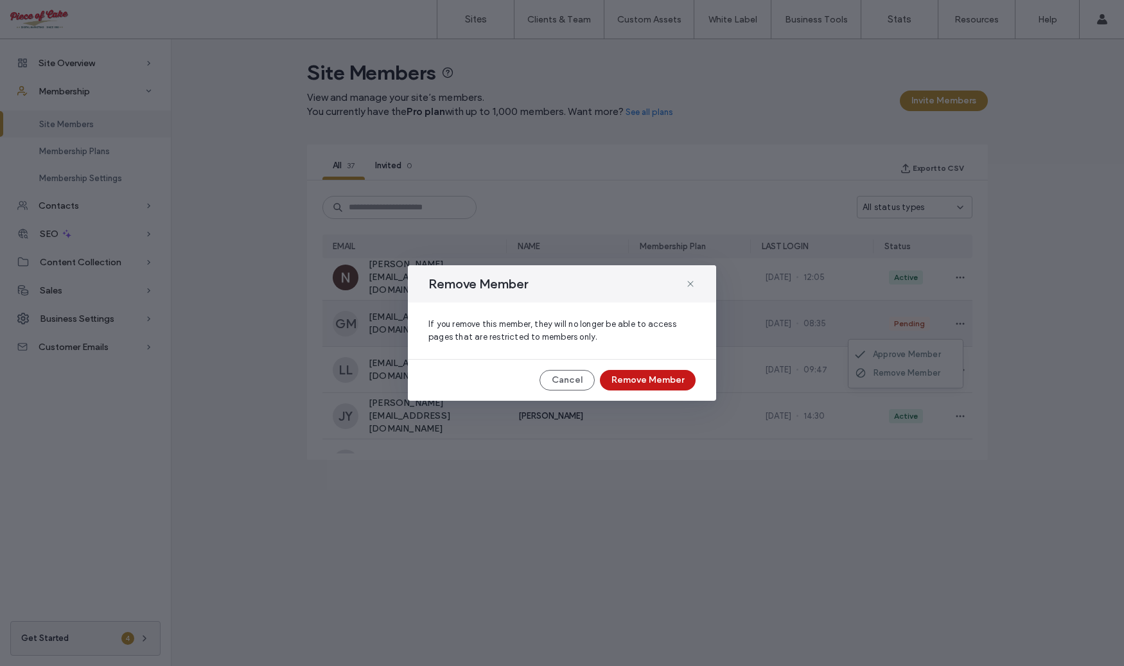
click at [661, 380] on button "Remove Member" at bounding box center [648, 380] width 96 height 21
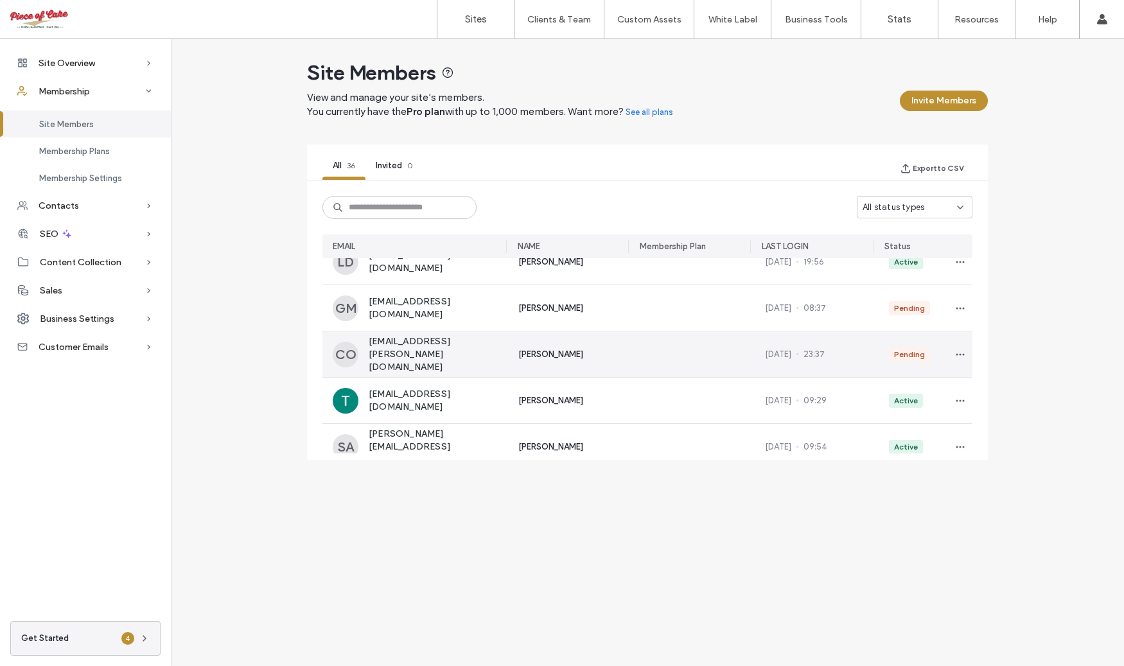
scroll to position [997, 0]
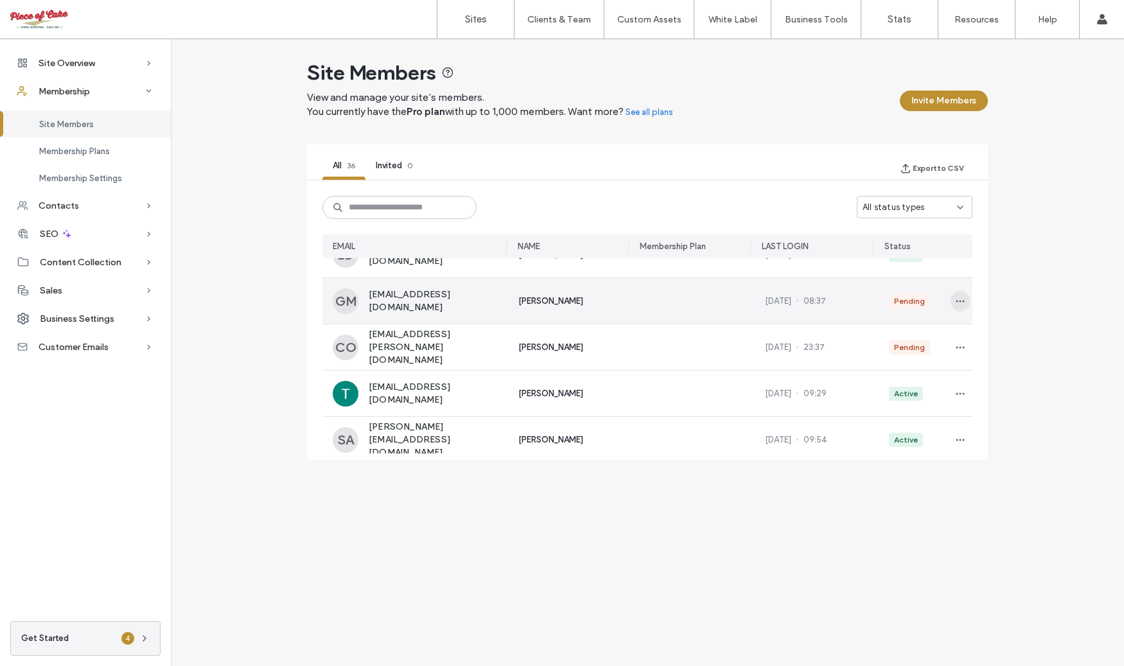
click at [955, 299] on icon "button" at bounding box center [960, 301] width 10 height 10
click at [917, 331] on span "Approve Member" at bounding box center [903, 331] width 76 height 13
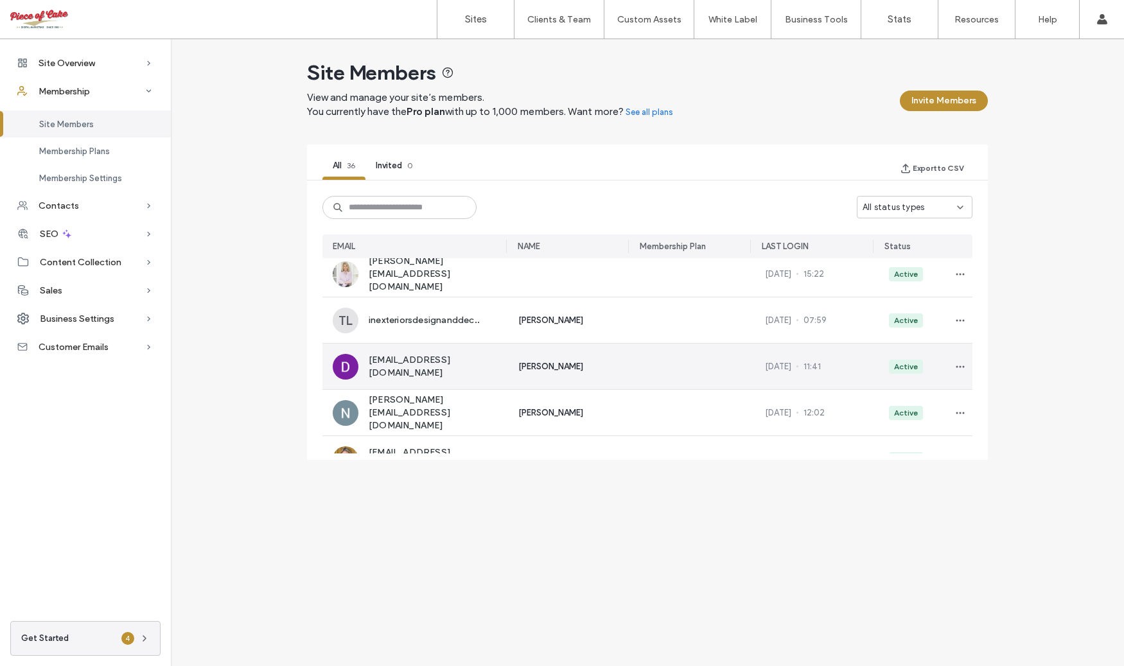
scroll to position [1184, 0]
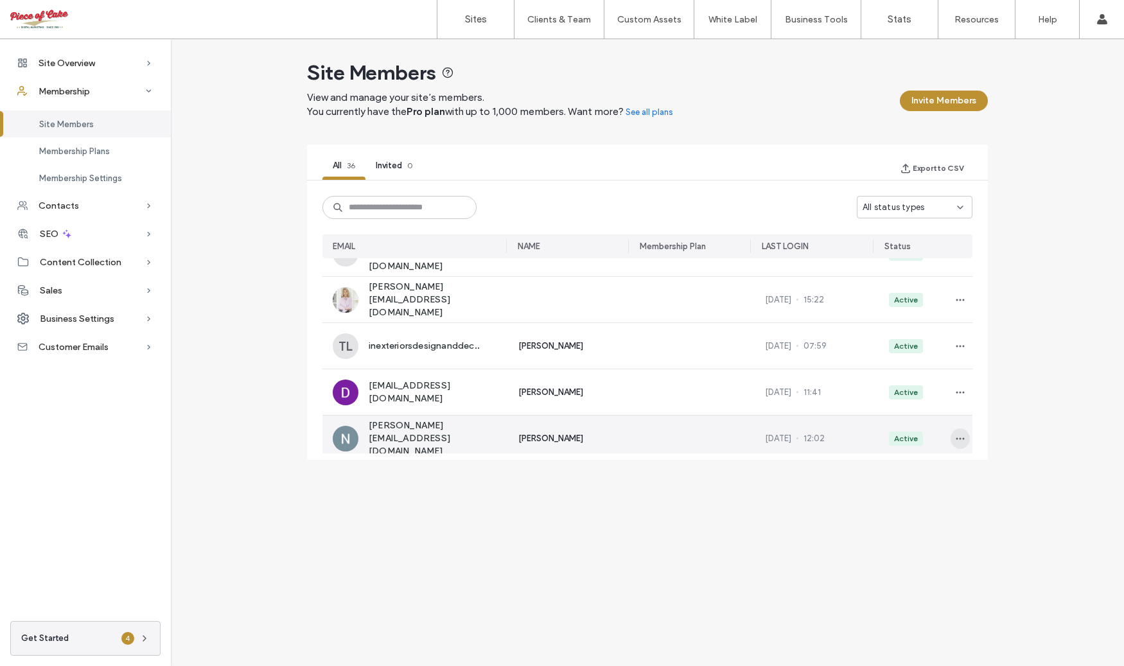
click at [955, 435] on icon "button" at bounding box center [960, 438] width 10 height 10
click at [906, 466] on span "Remove Member" at bounding box center [903, 468] width 75 height 13
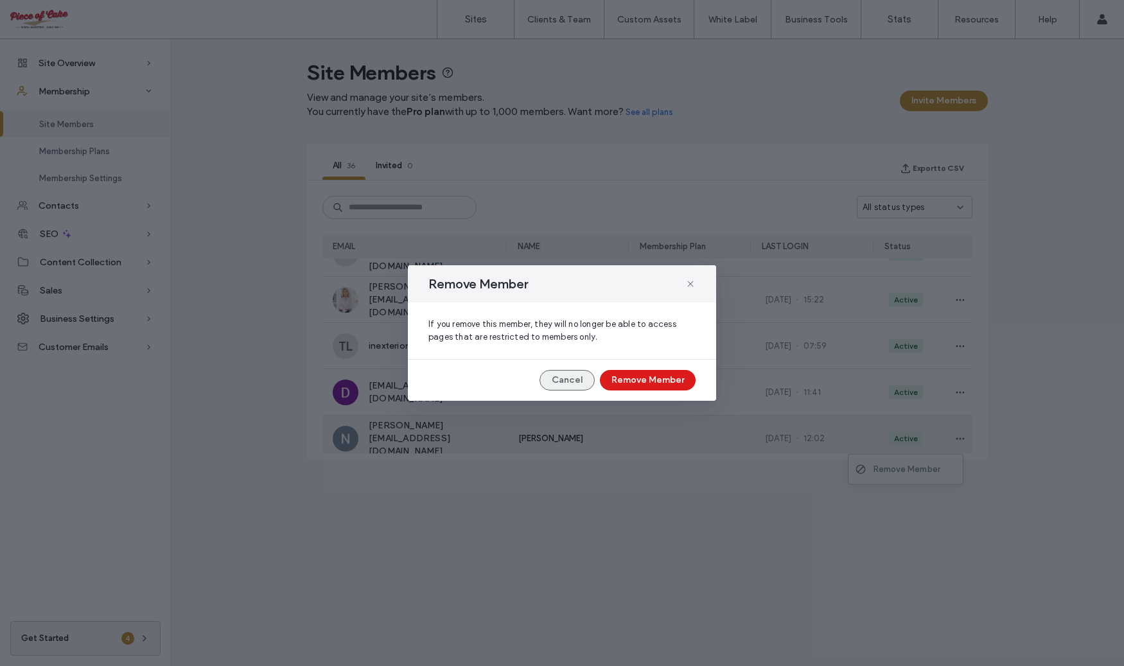
click at [575, 383] on button "Cancel" at bounding box center [566, 380] width 55 height 21
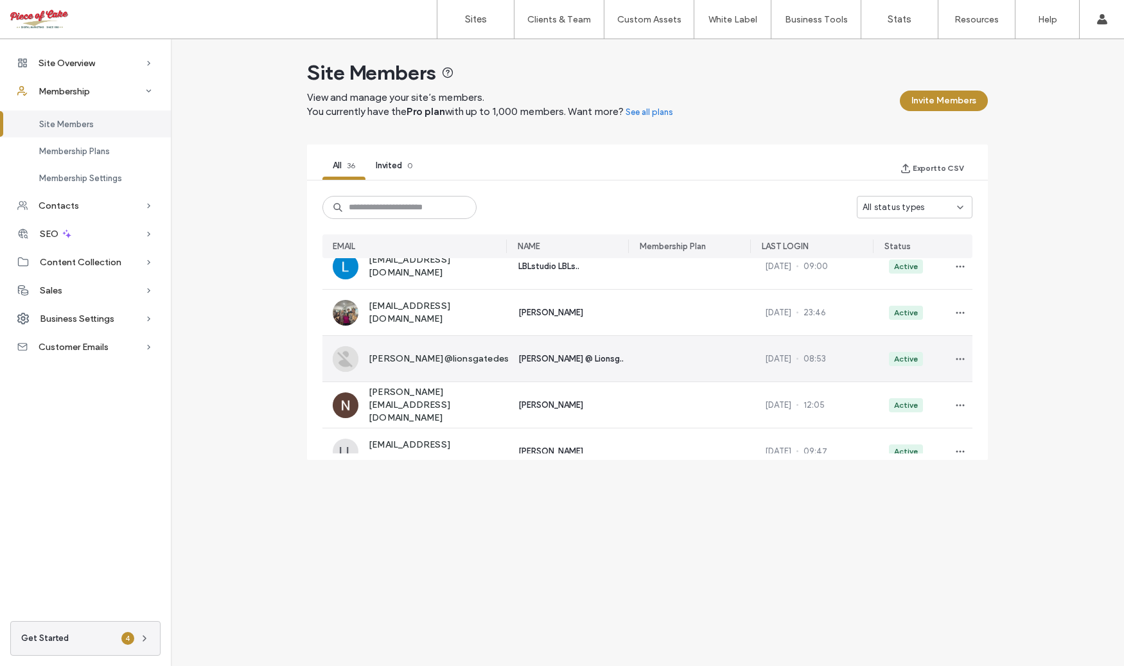
scroll to position [0, 0]
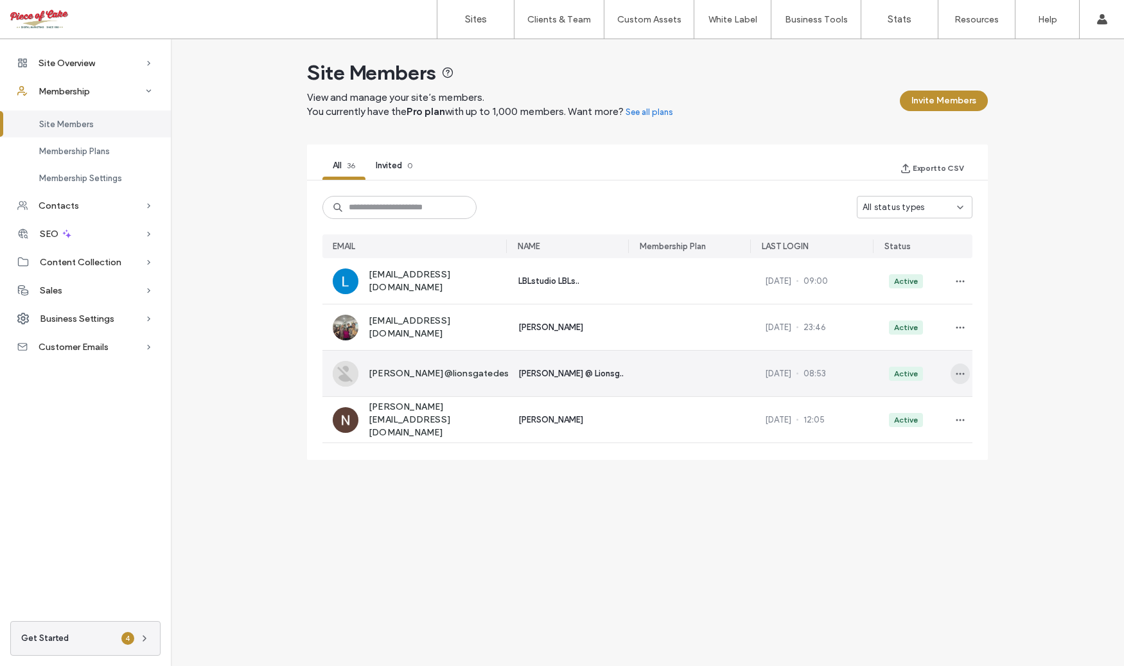
click at [950, 372] on span "button" at bounding box center [959, 373] width 19 height 21
click at [913, 399] on span "Remove Member" at bounding box center [903, 404] width 75 height 13
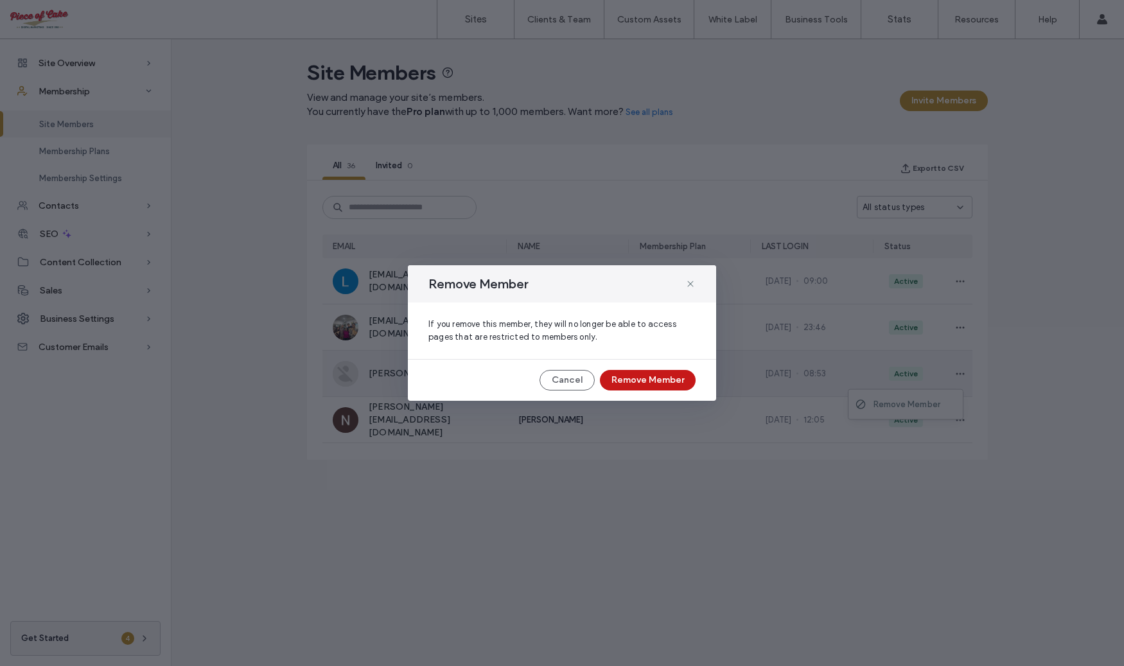
click at [671, 382] on button "Remove Member" at bounding box center [648, 380] width 96 height 21
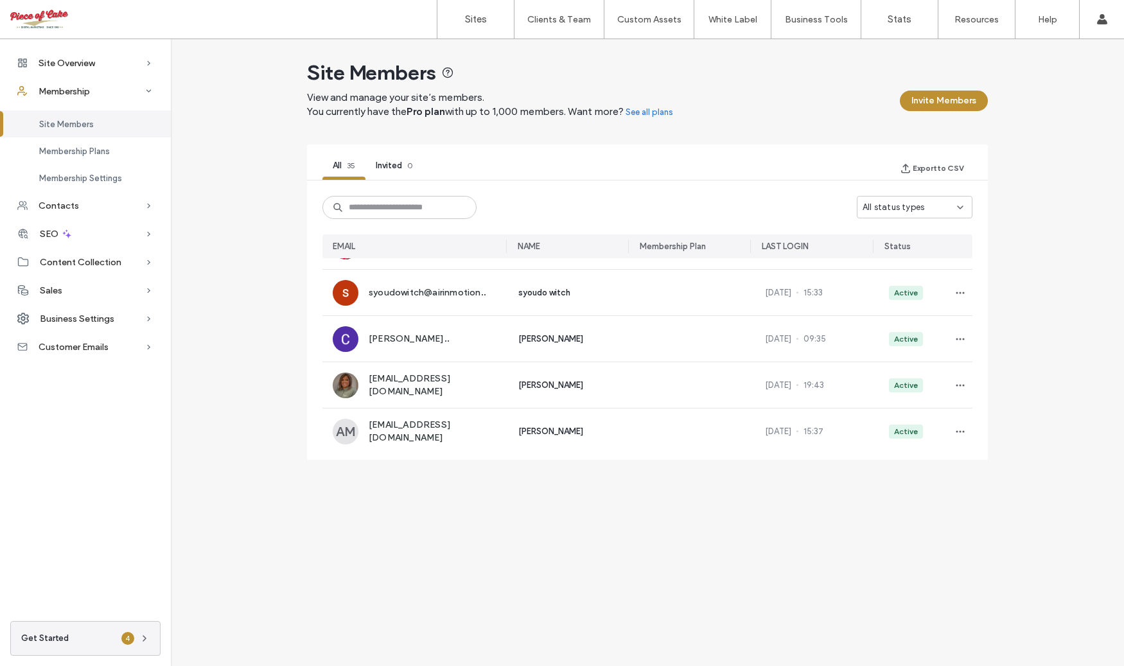
scroll to position [1422, 0]
